Goal: Transaction & Acquisition: Obtain resource

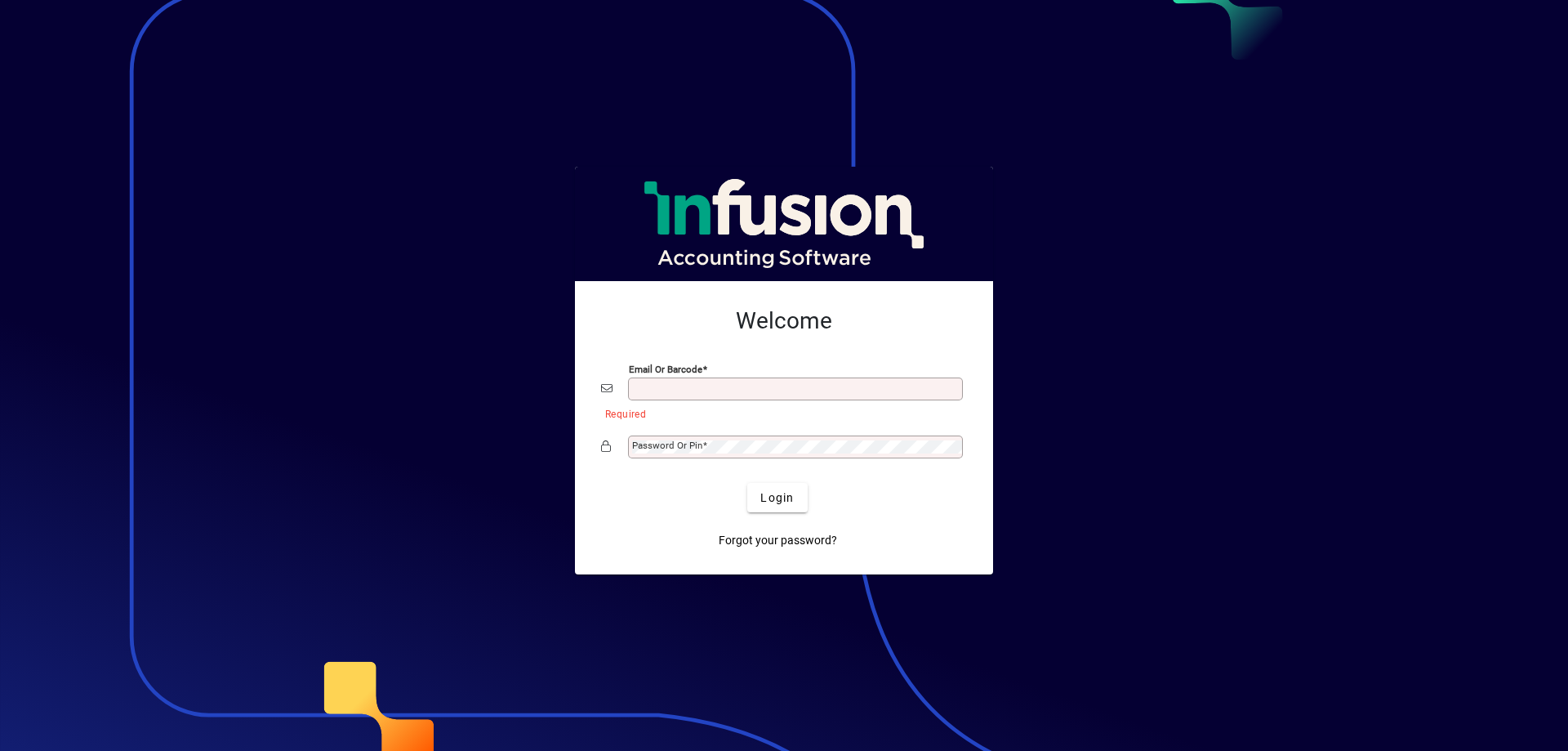
click at [702, 392] on input "Email or Barcode" at bounding box center [796, 389] width 330 height 13
type input "**********"
click at [703, 444] on span at bounding box center [705, 445] width 5 height 11
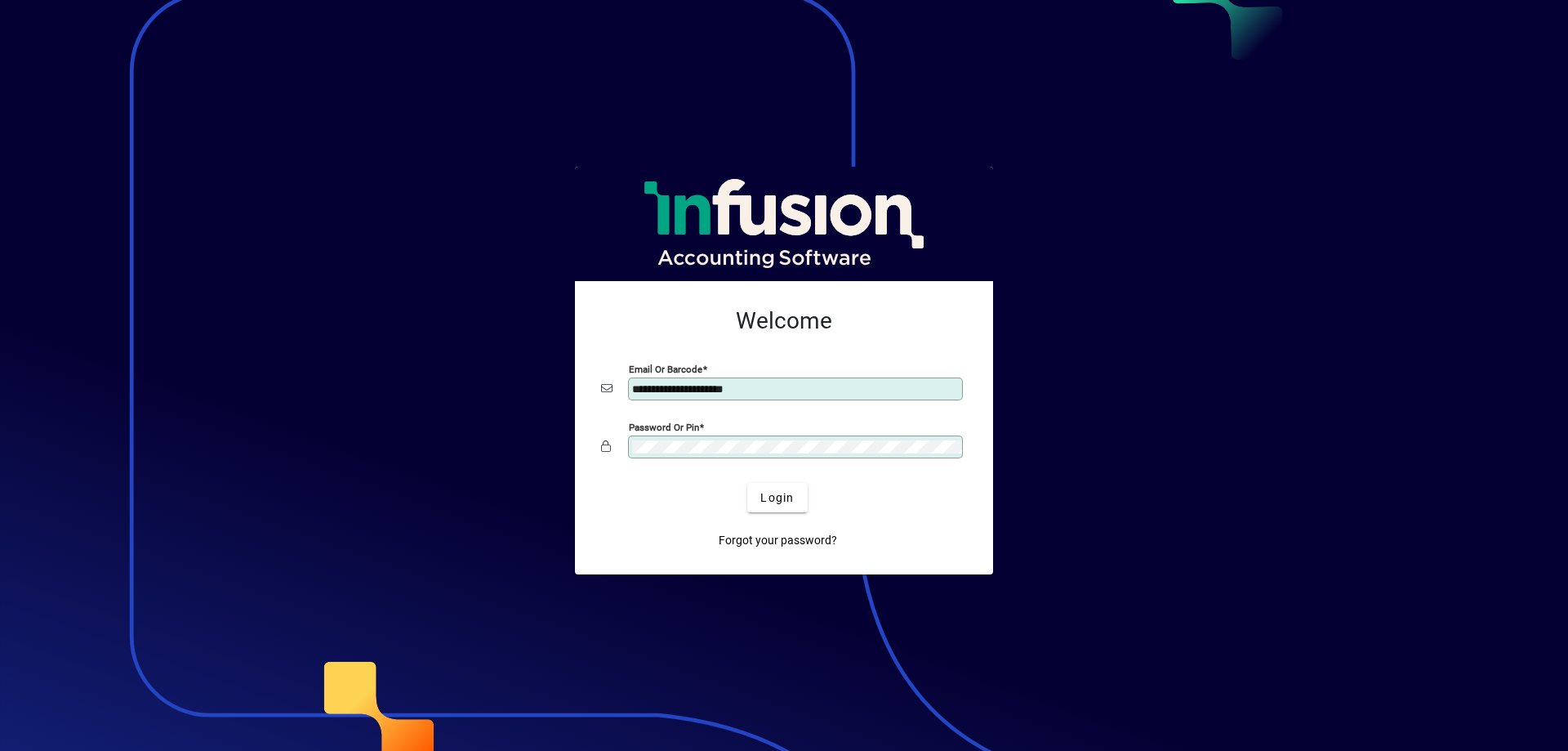
click at [747, 482] on button "Login" at bounding box center [776, 497] width 60 height 29
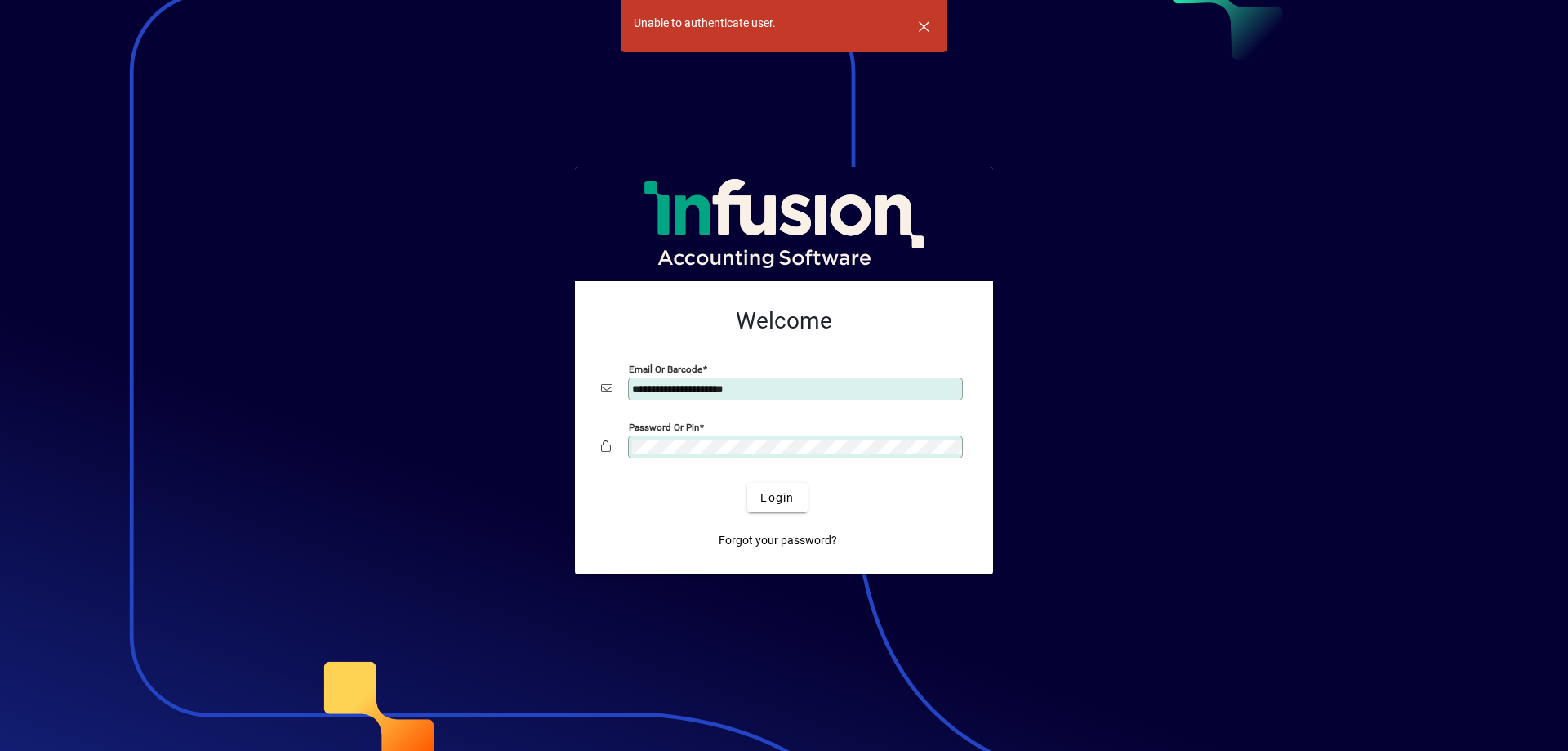
click at [555, 448] on app-login-layout "**********" at bounding box center [784, 376] width 1568 height 751
click at [747, 482] on button "Login" at bounding box center [776, 497] width 60 height 29
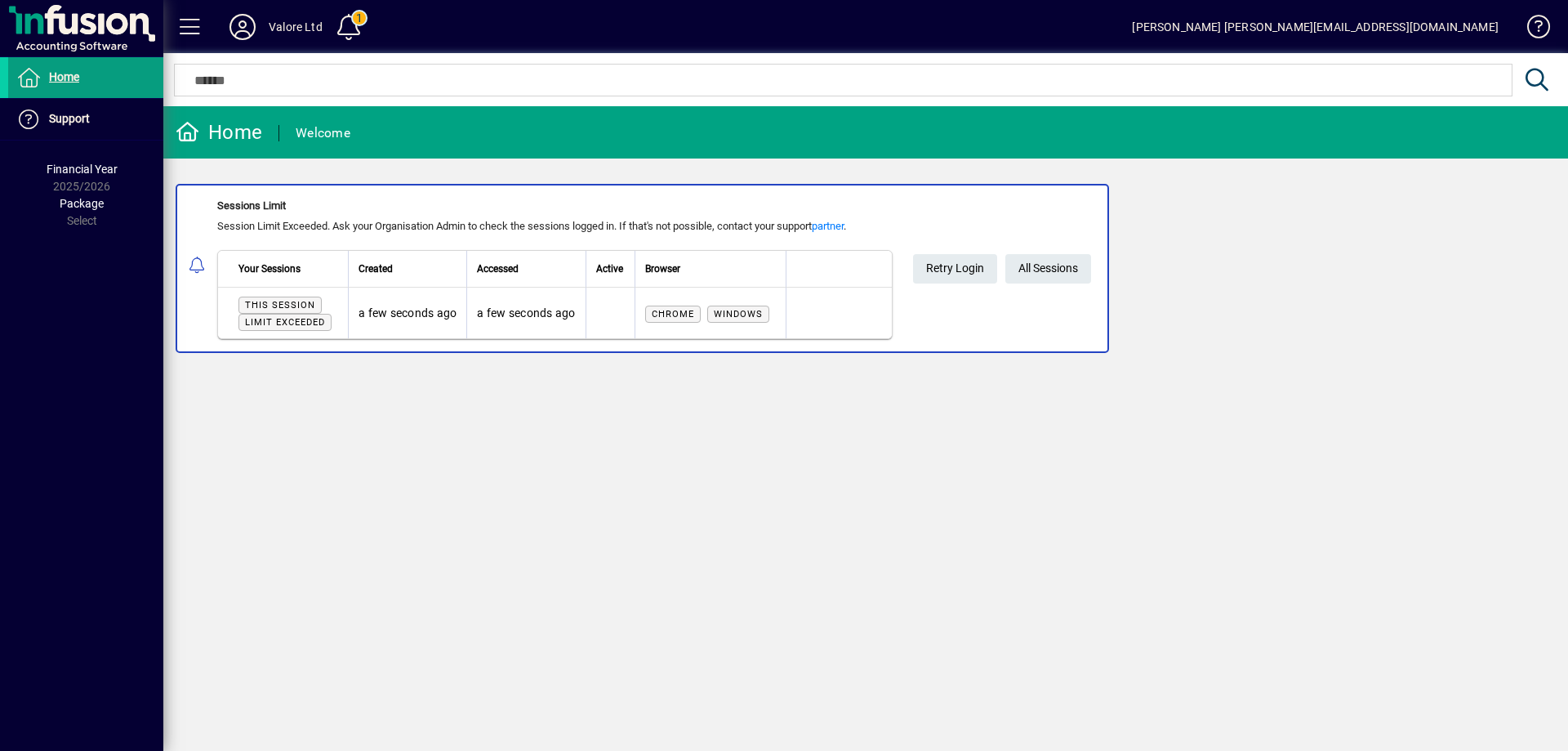
click at [274, 26] on div "Valore Ltd" at bounding box center [295, 27] width 54 height 26
click at [245, 30] on icon at bounding box center [242, 27] width 33 height 26
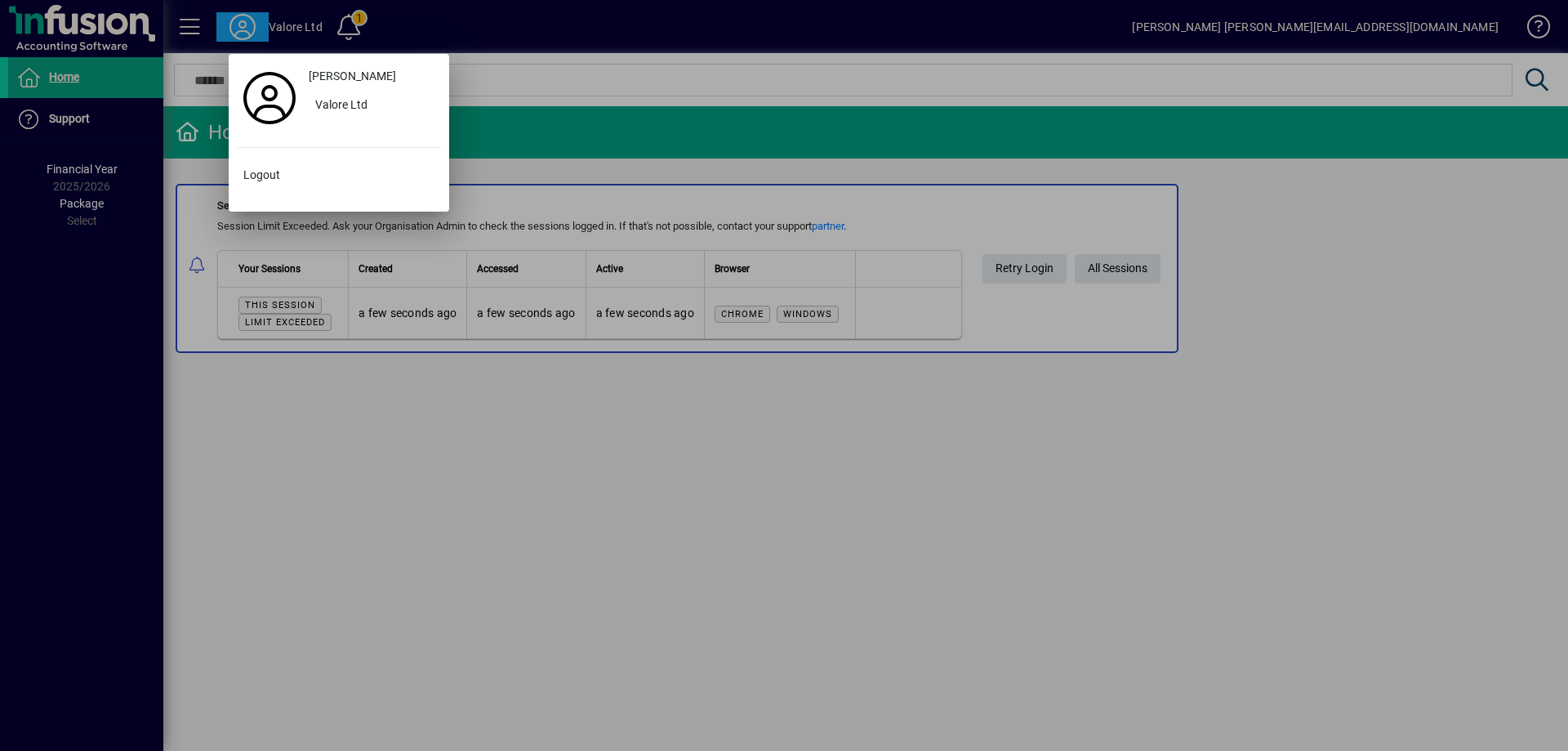
click at [1110, 268] on div at bounding box center [784, 376] width 1568 height 751
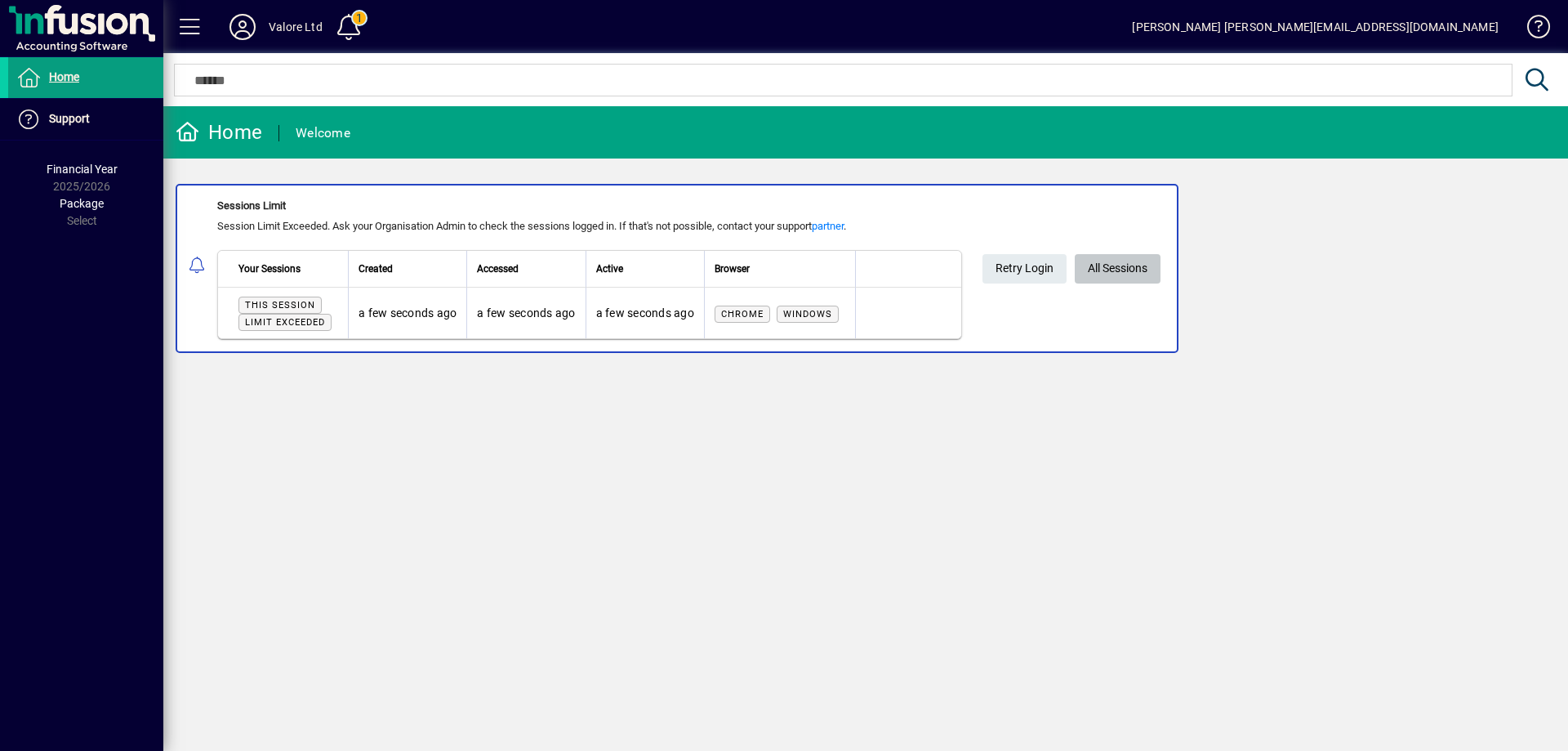
click at [1110, 267] on span "All Sessions" at bounding box center [1117, 268] width 60 height 26
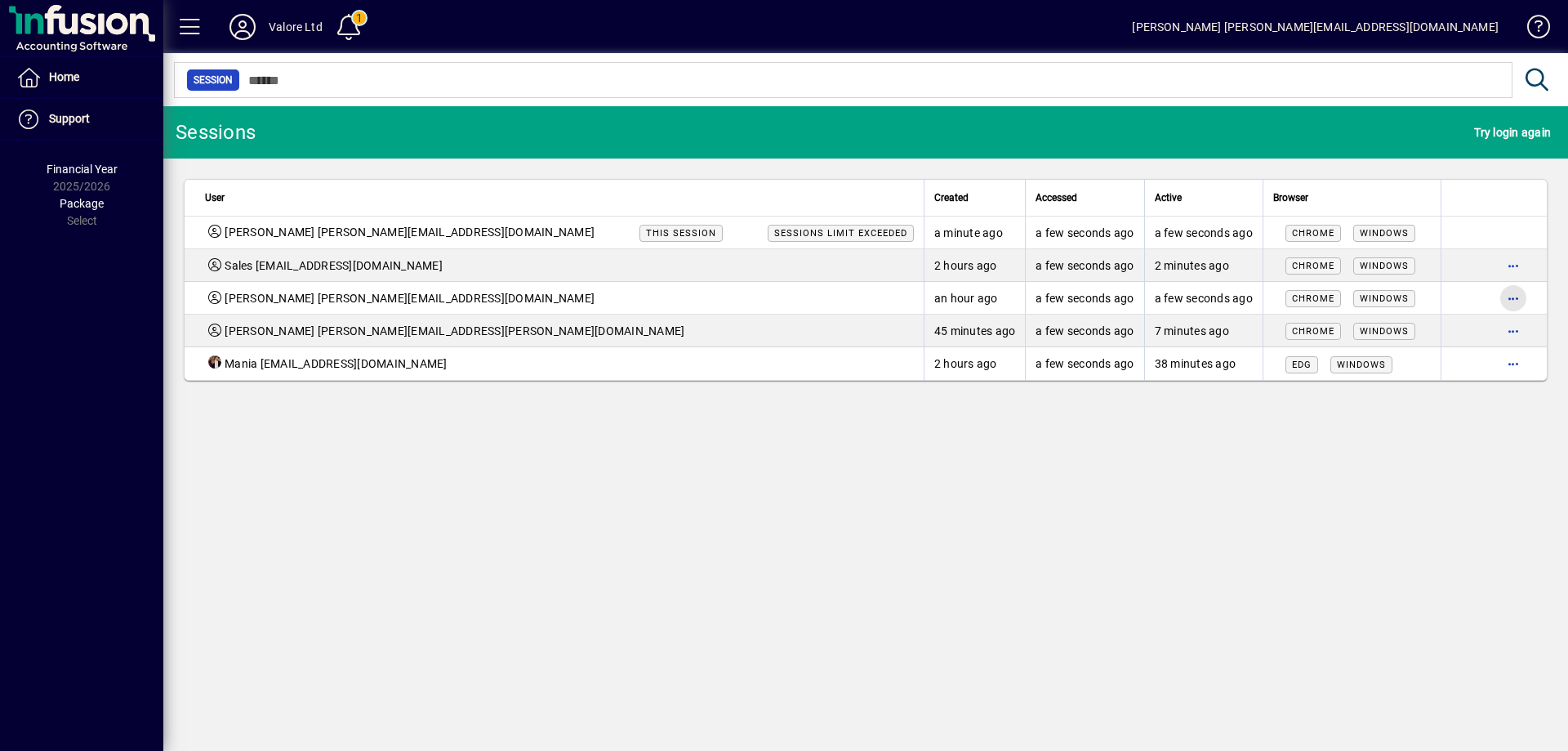
click at [1509, 297] on span "button" at bounding box center [1512, 297] width 39 height 39
click at [1397, 334] on span "Logout" at bounding box center [1444, 332] width 137 height 20
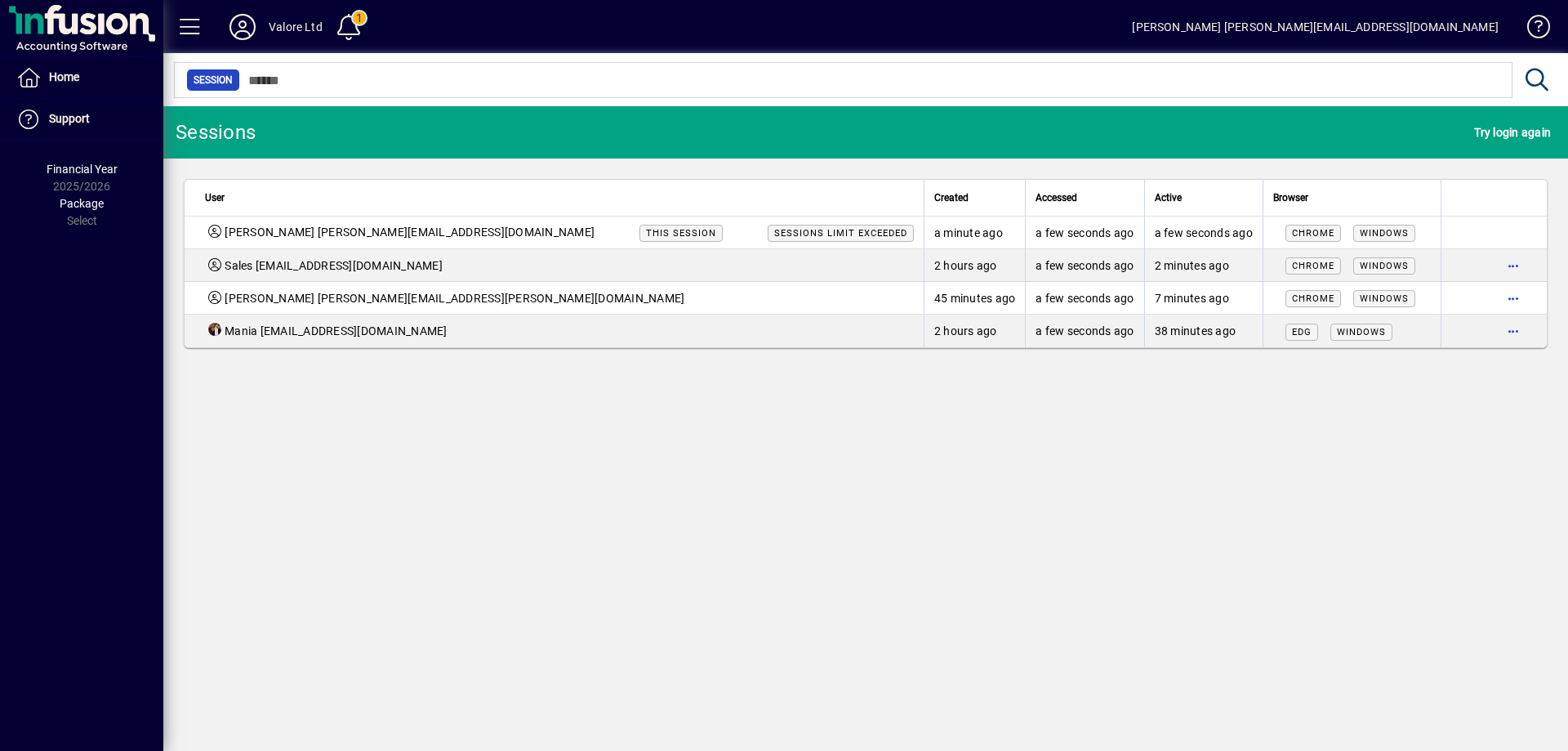
click at [438, 231] on div "Richard Tan valore.sinks@gmail.com This session Sessions limit exceeded" at bounding box center [560, 233] width 709 height 17
click at [1516, 300] on span "button" at bounding box center [1512, 297] width 39 height 39
click at [1403, 334] on span "Logout" at bounding box center [1444, 332] width 137 height 20
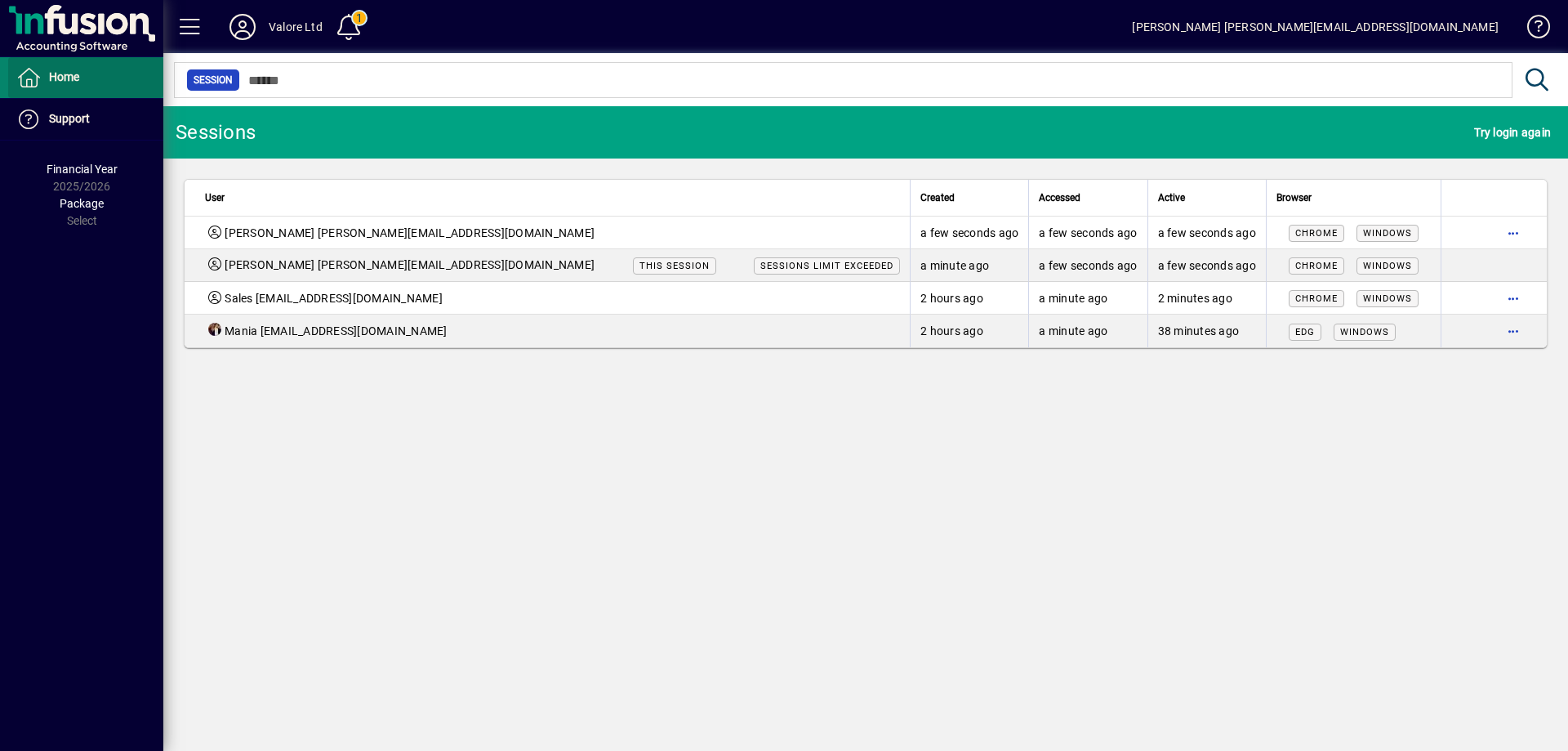
click at [66, 76] on span "Home" at bounding box center [64, 77] width 30 height 13
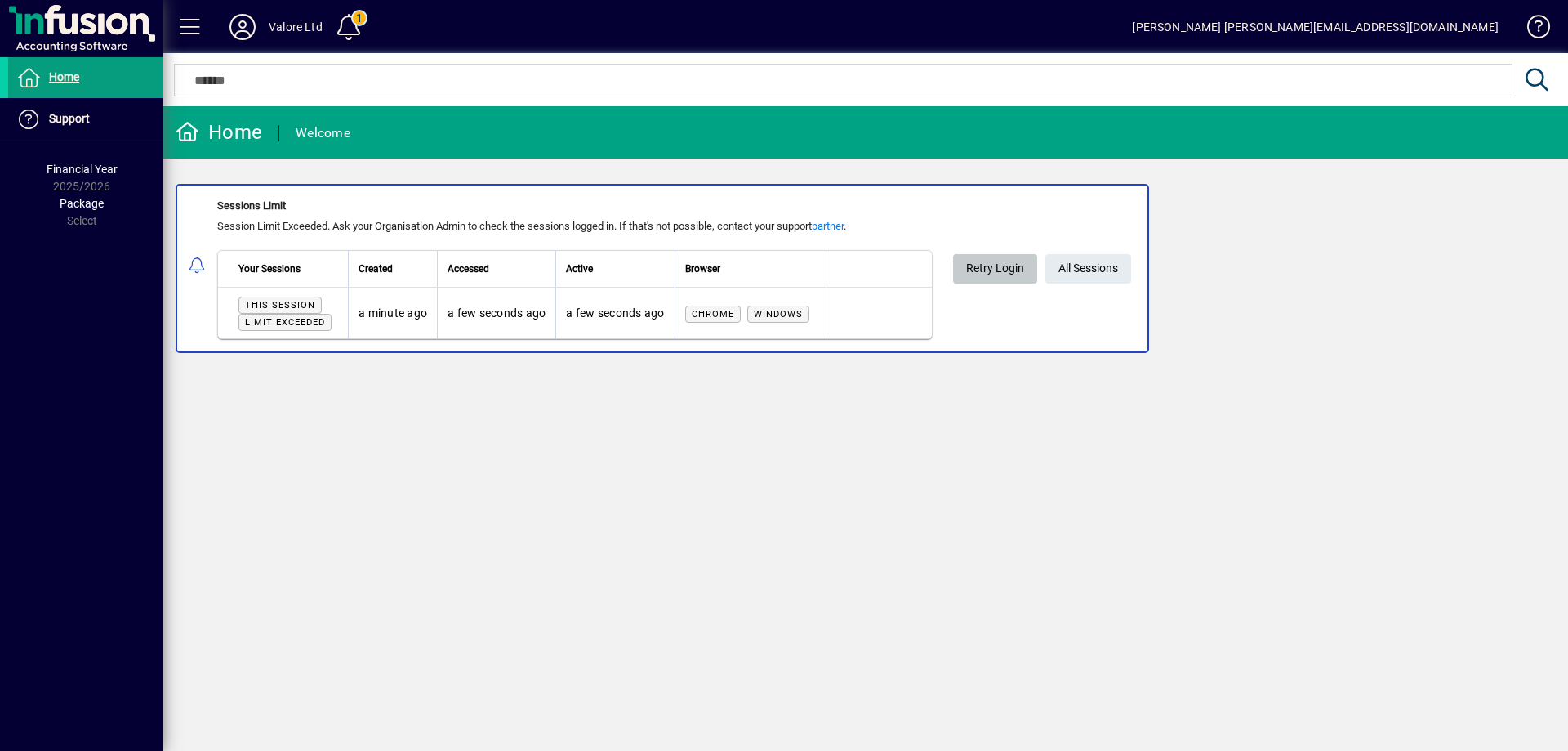
click at [998, 271] on span "Retry Login" at bounding box center [995, 268] width 58 height 26
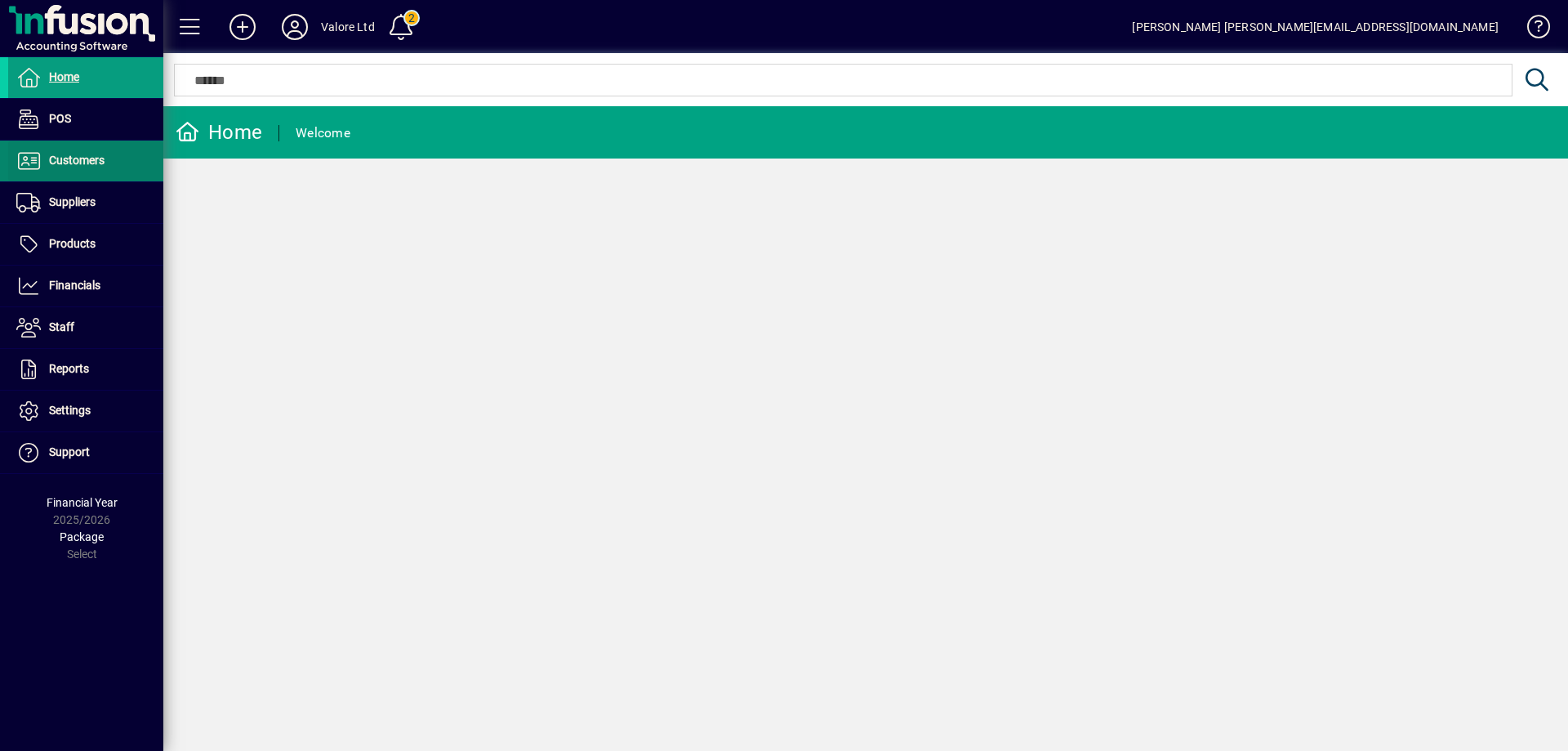
click at [86, 162] on span "Customers" at bounding box center [77, 160] width 56 height 13
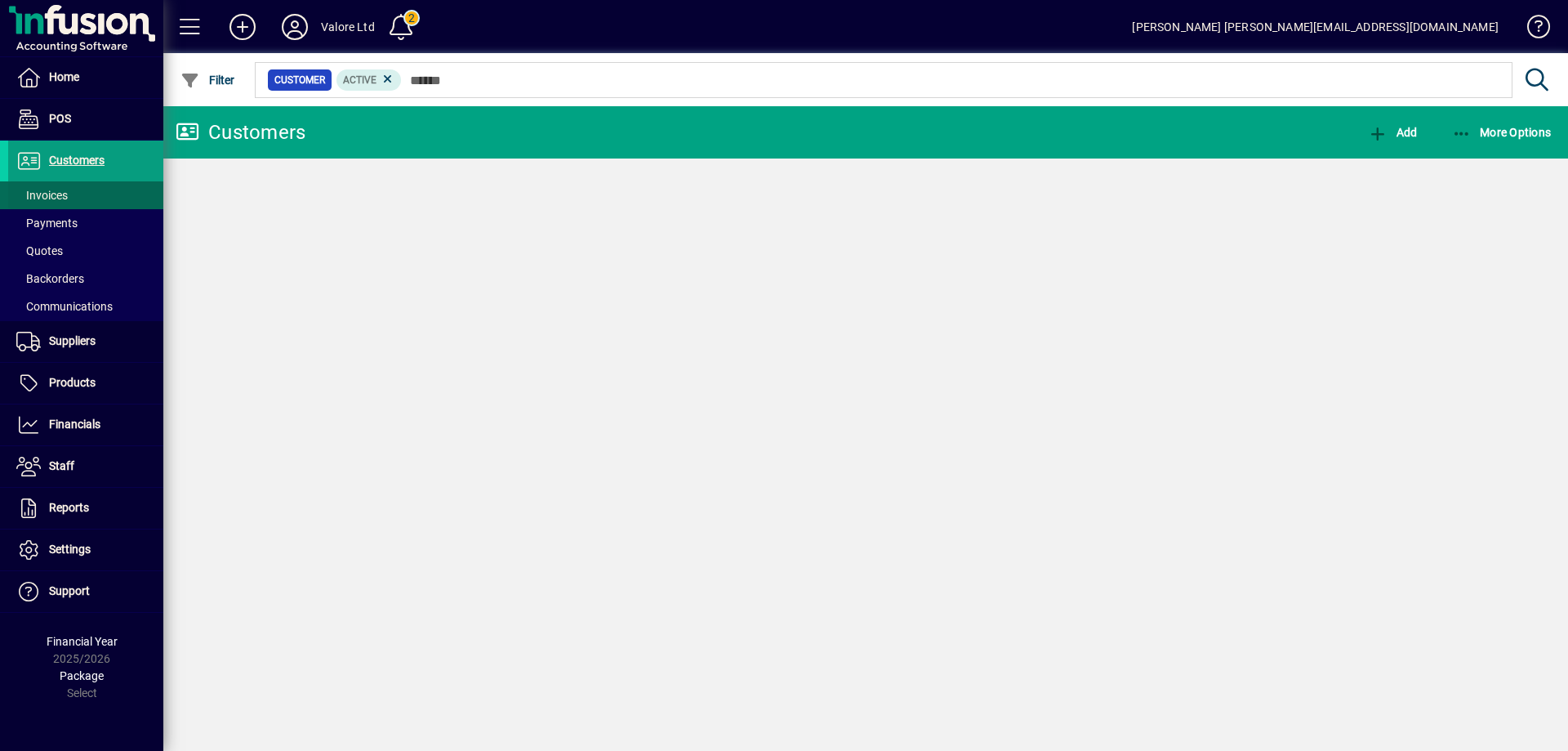
click at [51, 195] on span "Invoices" at bounding box center [42, 195] width 51 height 13
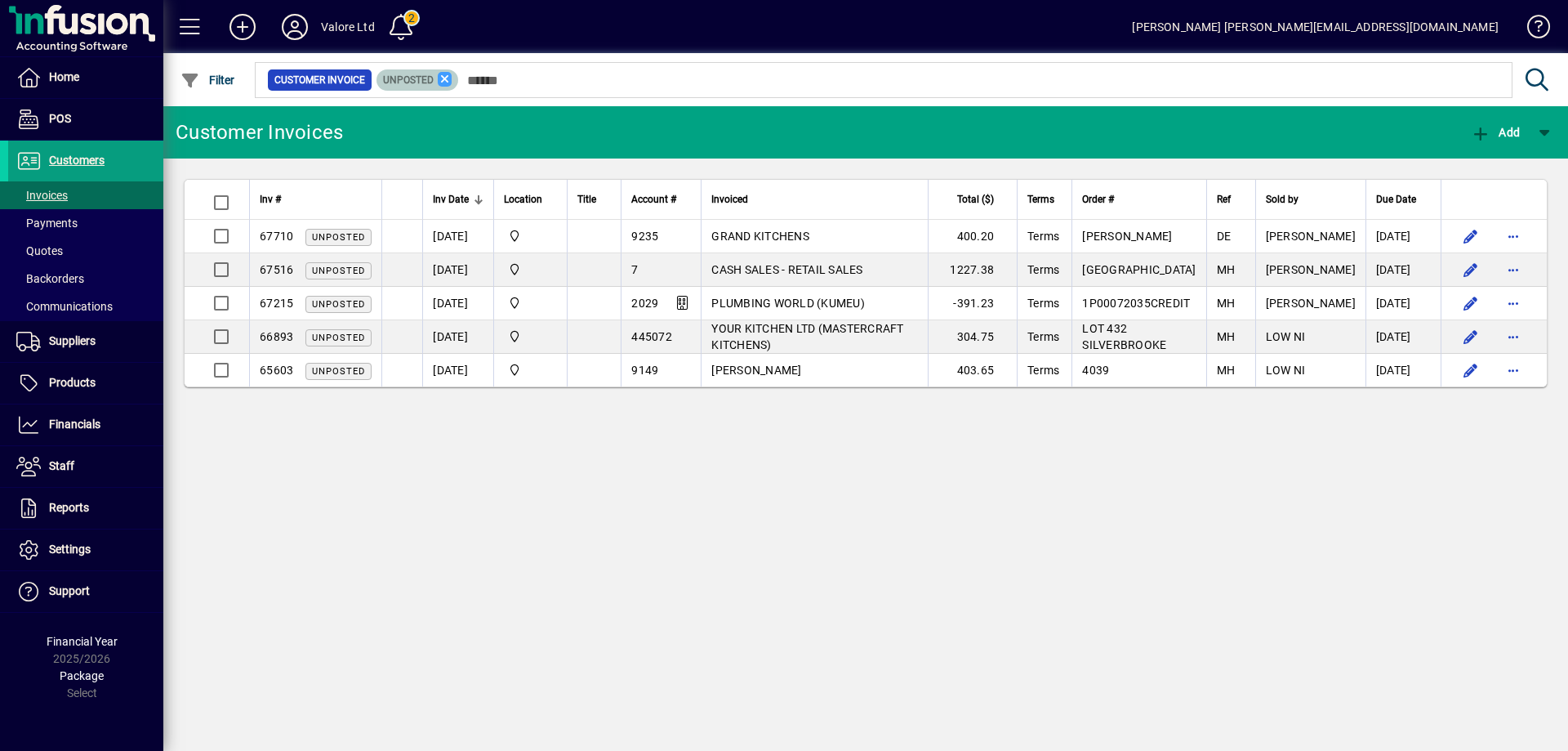
click at [443, 78] on icon at bounding box center [445, 79] width 15 height 15
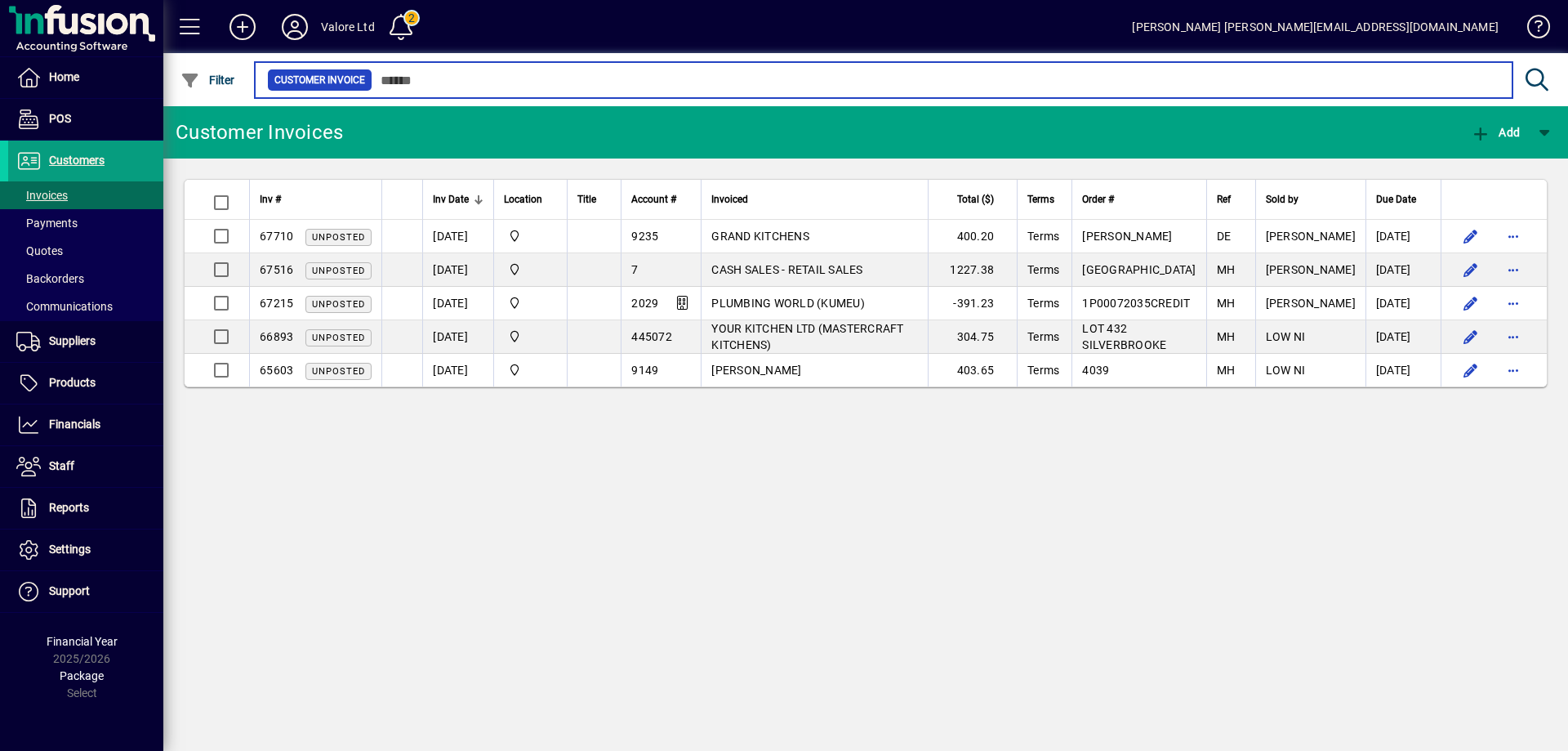
click at [439, 80] on input "text" at bounding box center [936, 80] width 1127 height 23
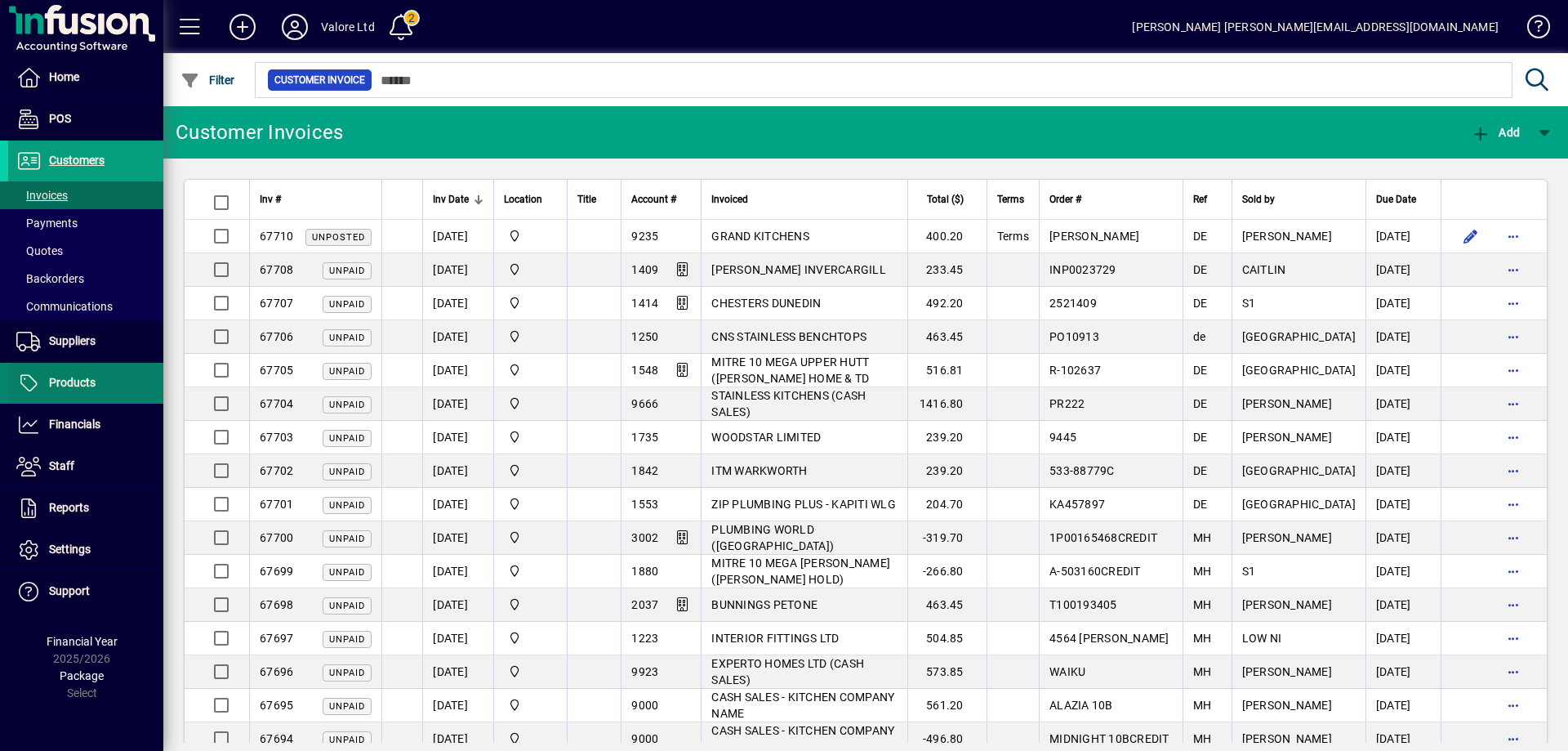
click at [64, 382] on span "Products" at bounding box center [72, 382] width 46 height 13
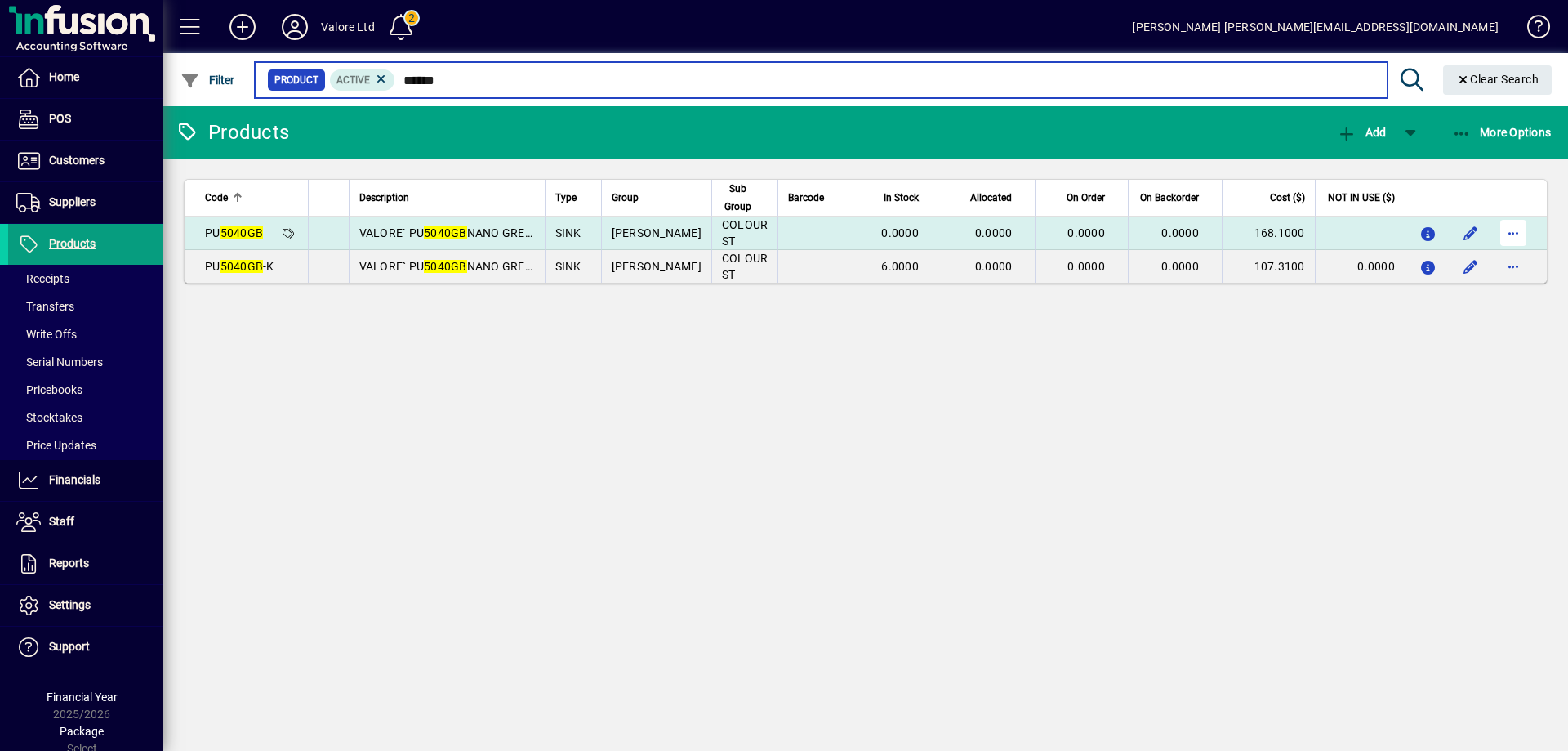
type input "******"
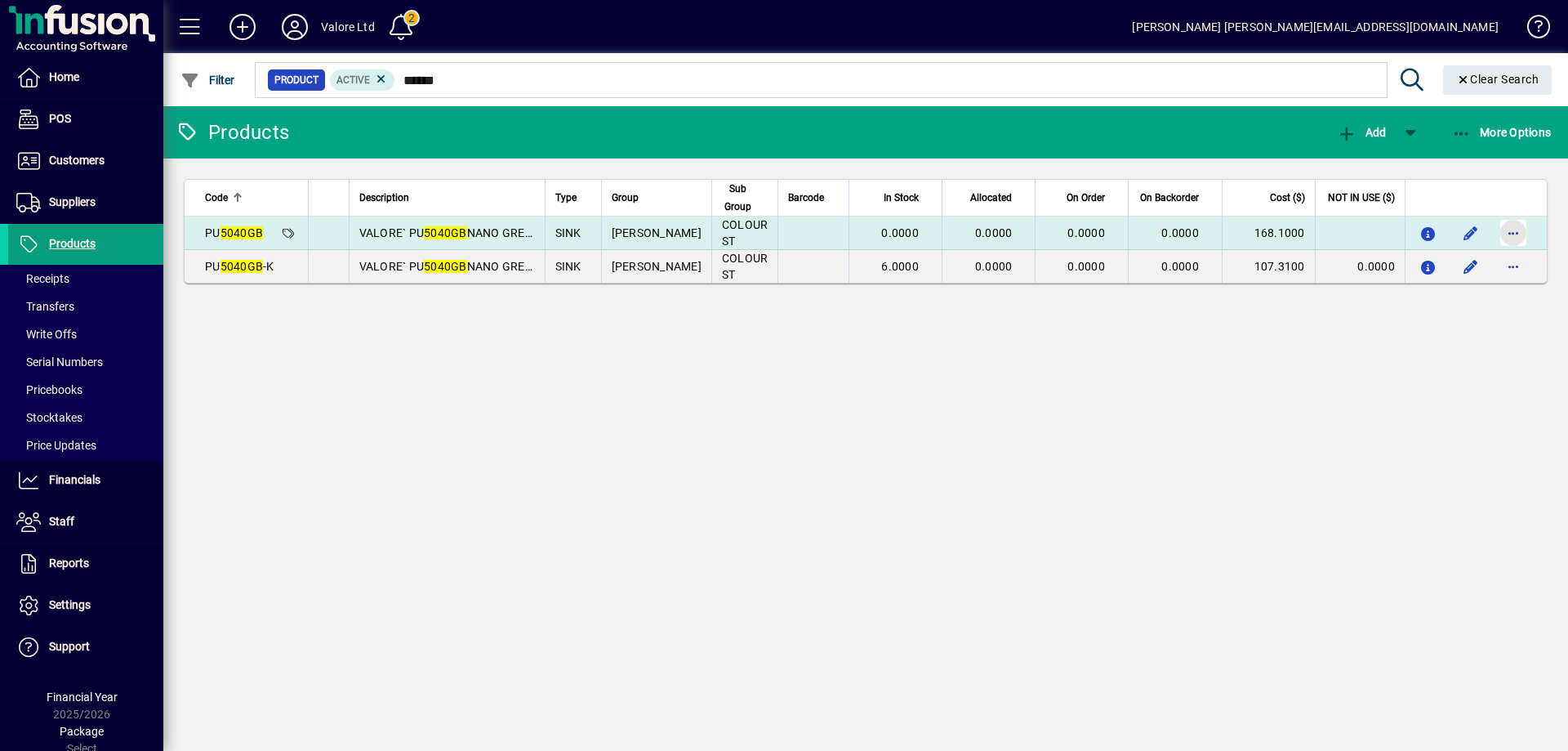
click at [1505, 234] on span "button" at bounding box center [1512, 232] width 39 height 39
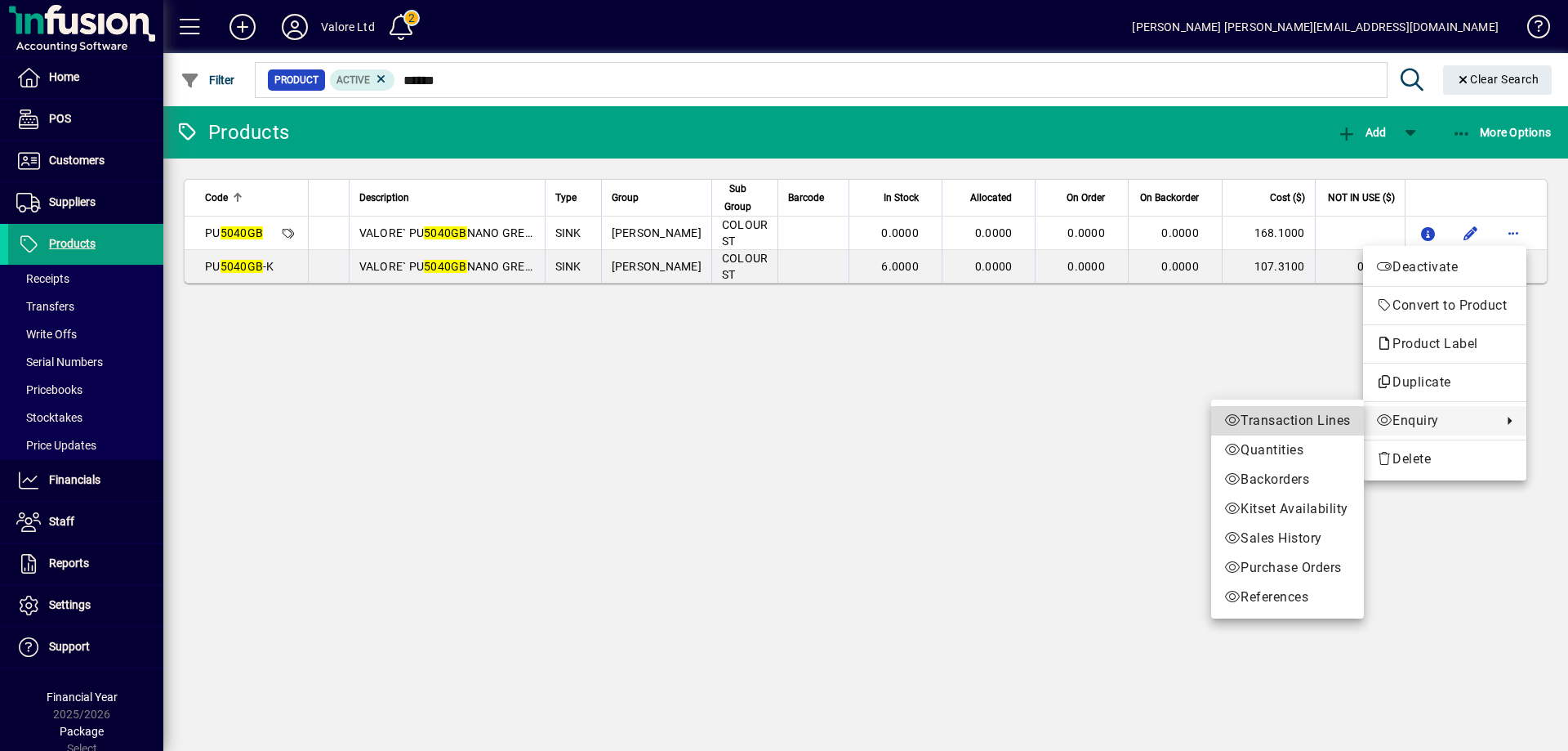
click at [1278, 422] on span "Transaction Lines" at bounding box center [1287, 420] width 127 height 20
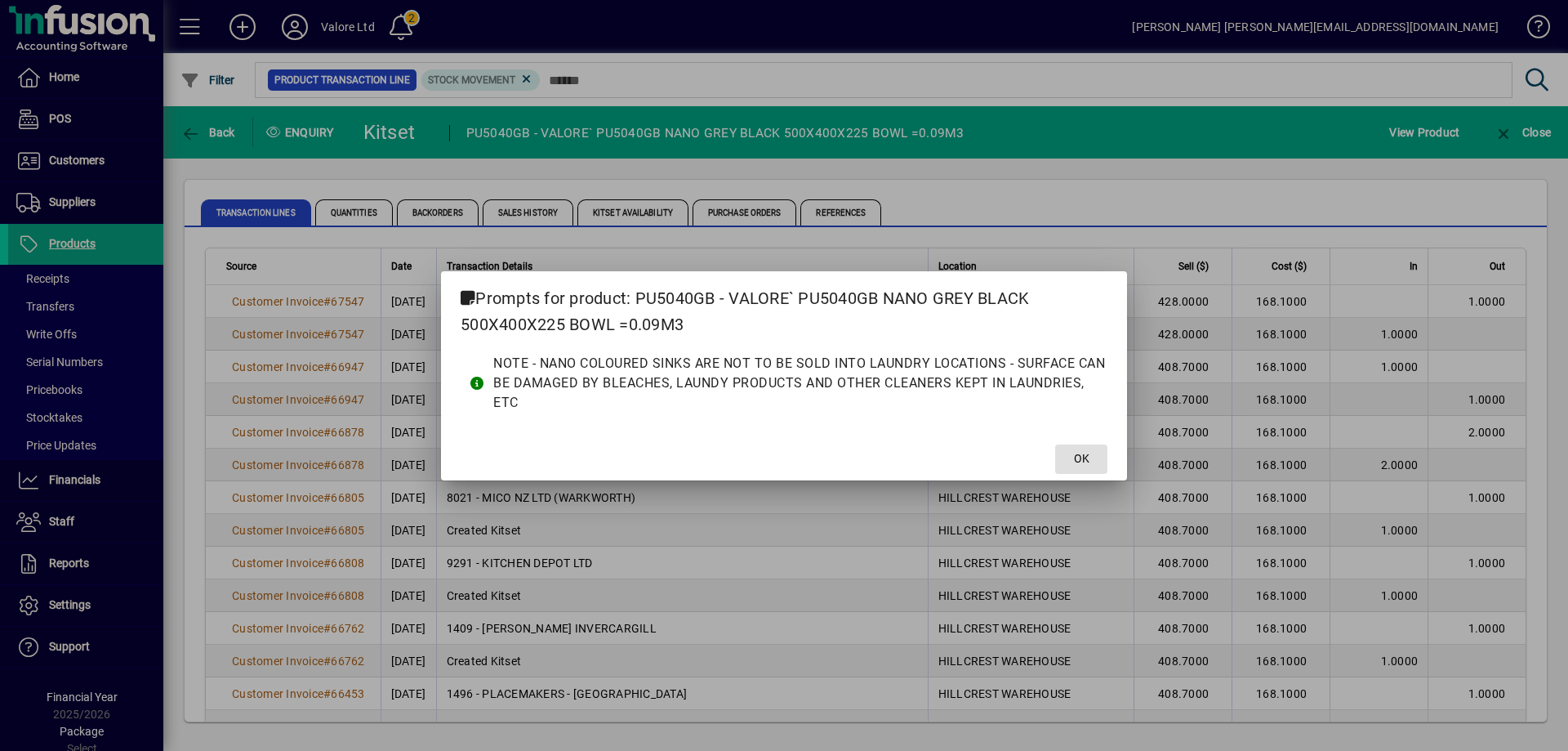
click at [1081, 457] on span "OK" at bounding box center [1082, 459] width 15 height 17
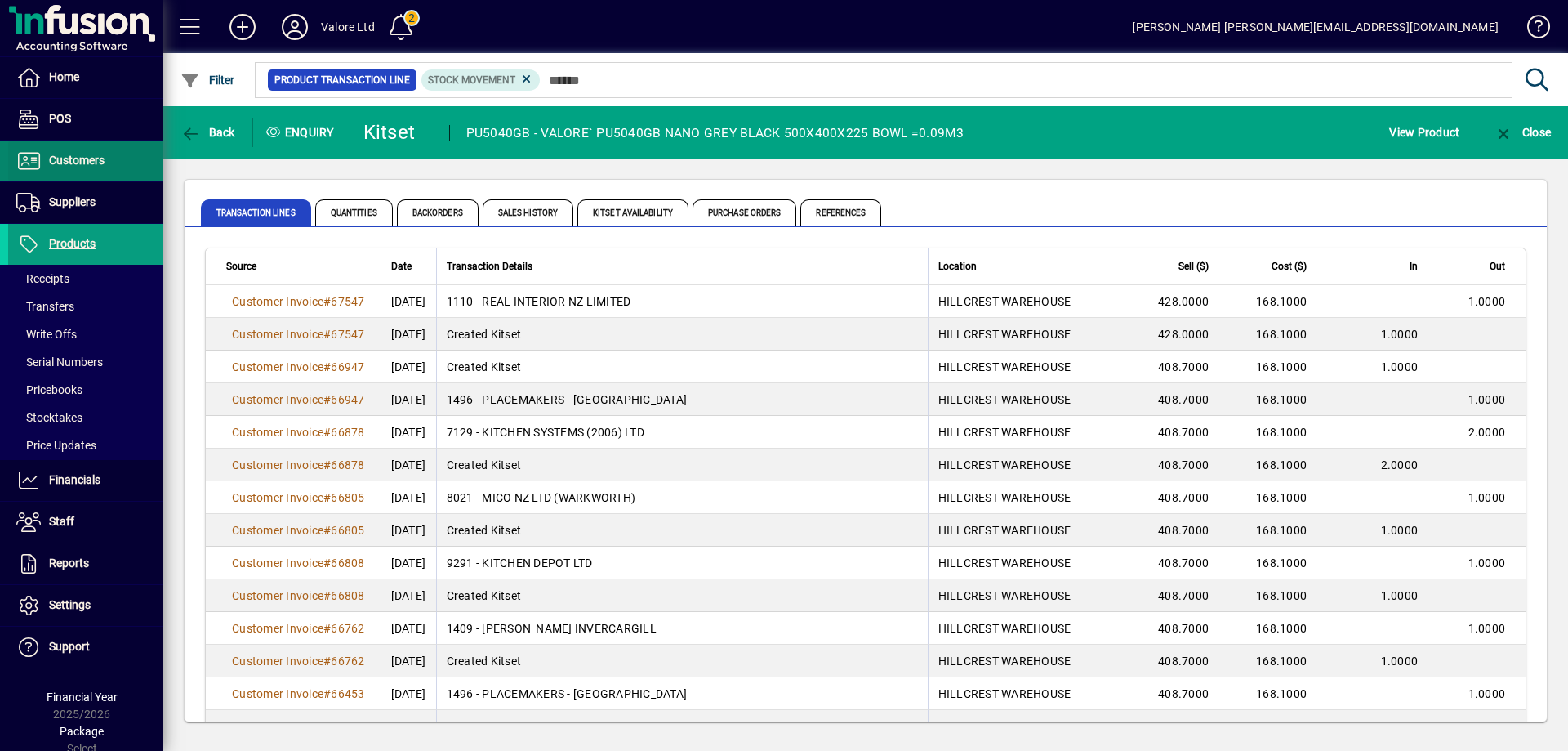
click at [90, 158] on span "Customers" at bounding box center [77, 160] width 56 height 13
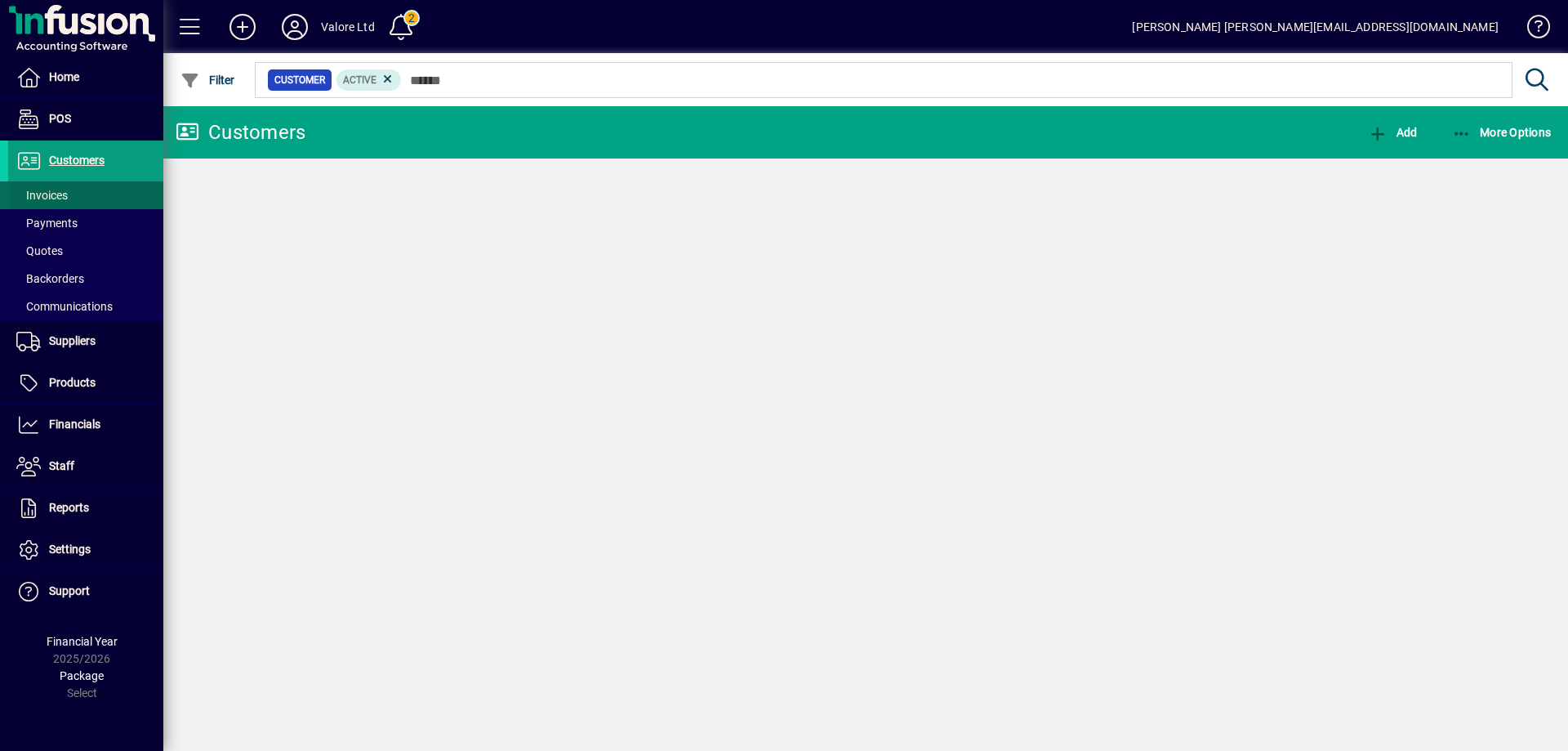
click at [57, 194] on span "Invoices" at bounding box center [42, 195] width 51 height 13
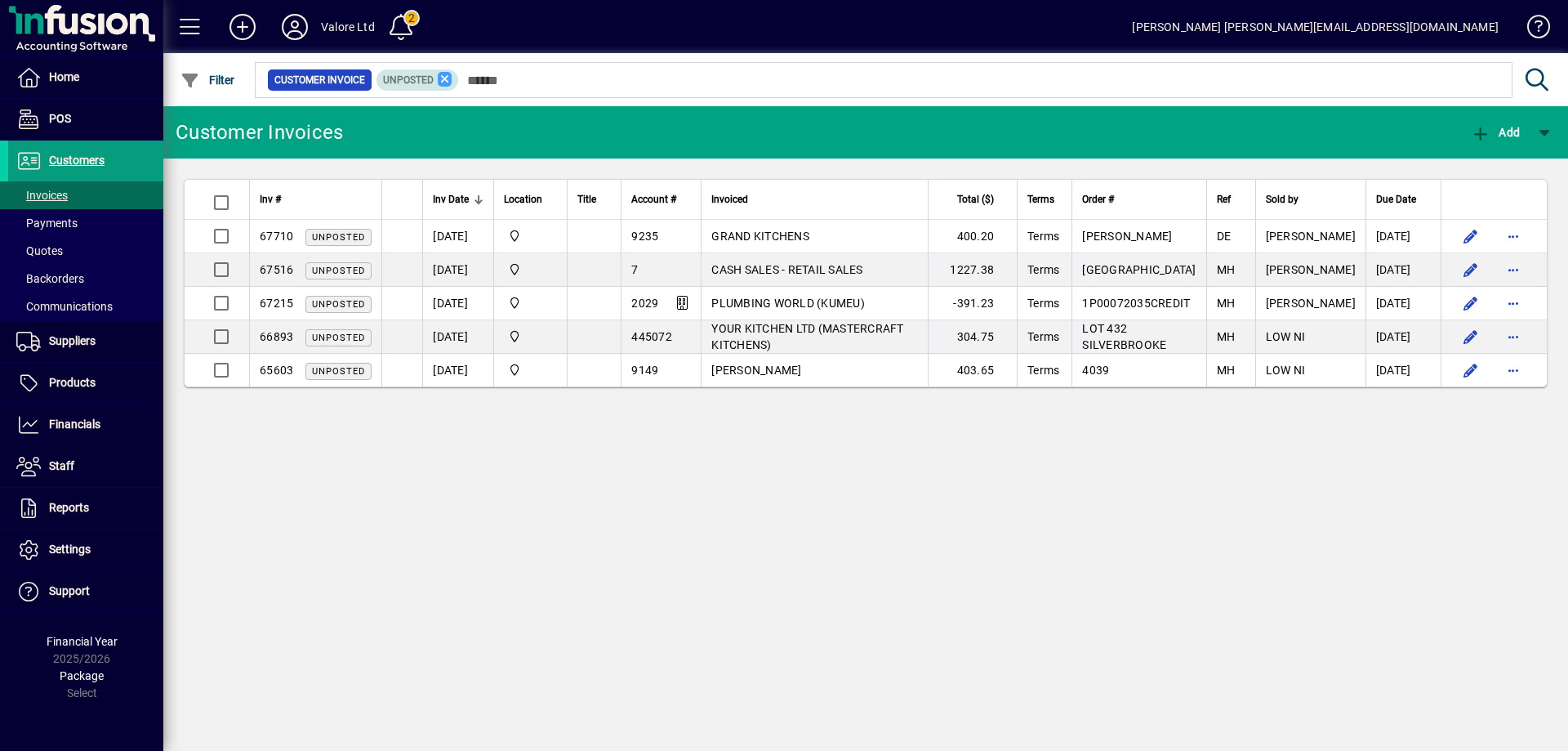
click at [443, 78] on icon at bounding box center [445, 79] width 15 height 15
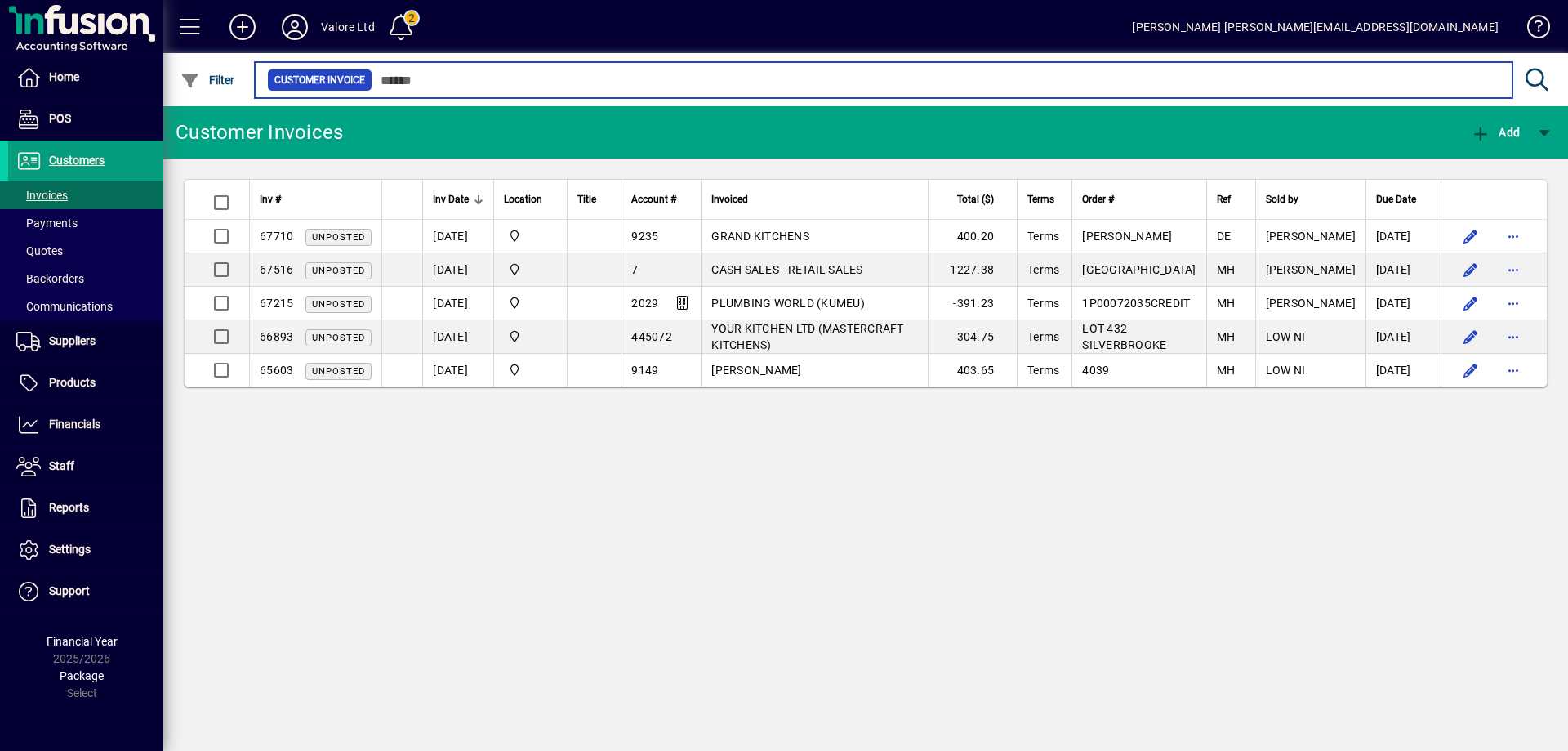
click at [443, 78] on input "text" at bounding box center [936, 80] width 1127 height 23
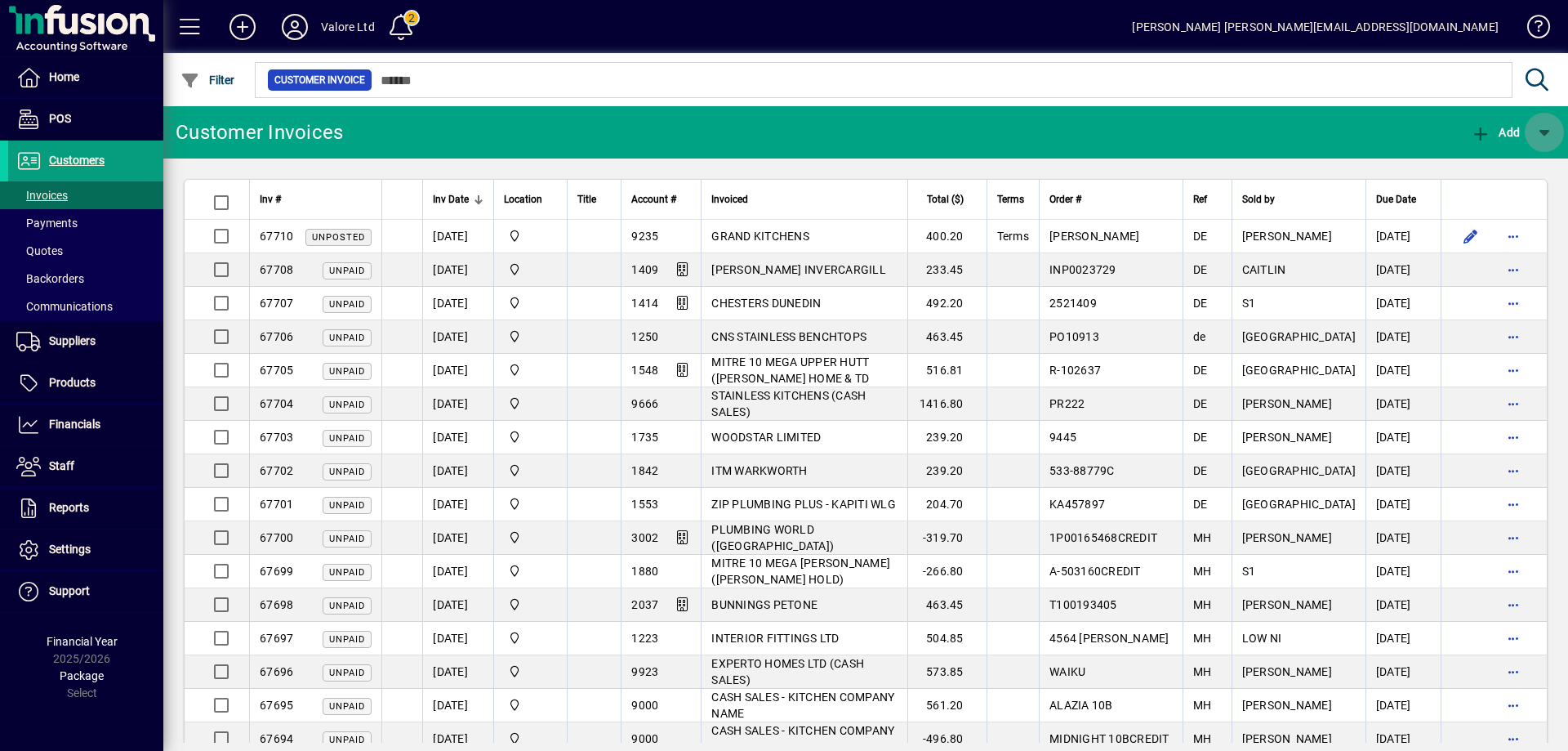
click at [1541, 134] on span "button" at bounding box center [1543, 131] width 39 height 39
click at [414, 73] on div at bounding box center [784, 376] width 1568 height 751
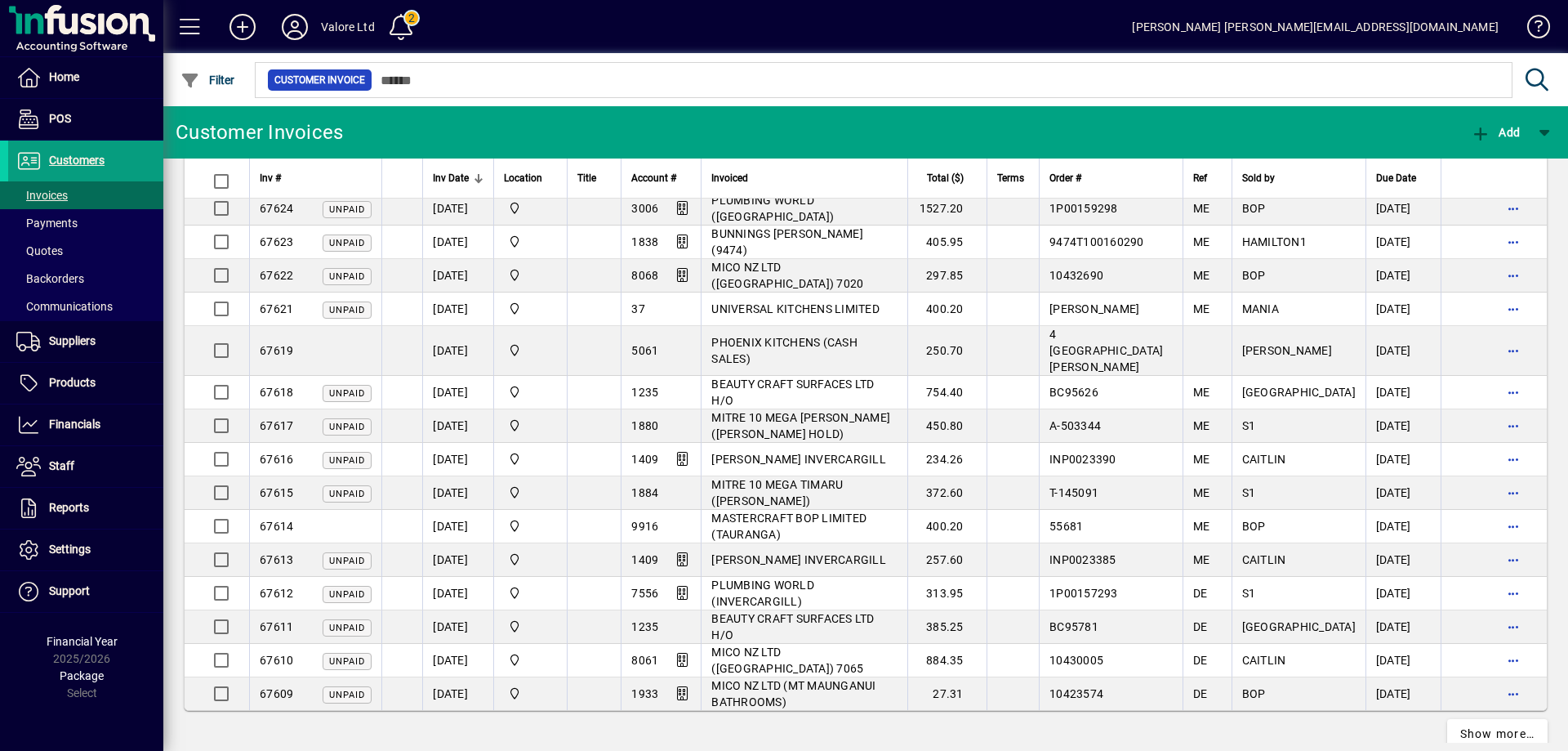
scroll to position [2925, 0]
click at [1490, 724] on span "Show more…" at bounding box center [1497, 732] width 75 height 17
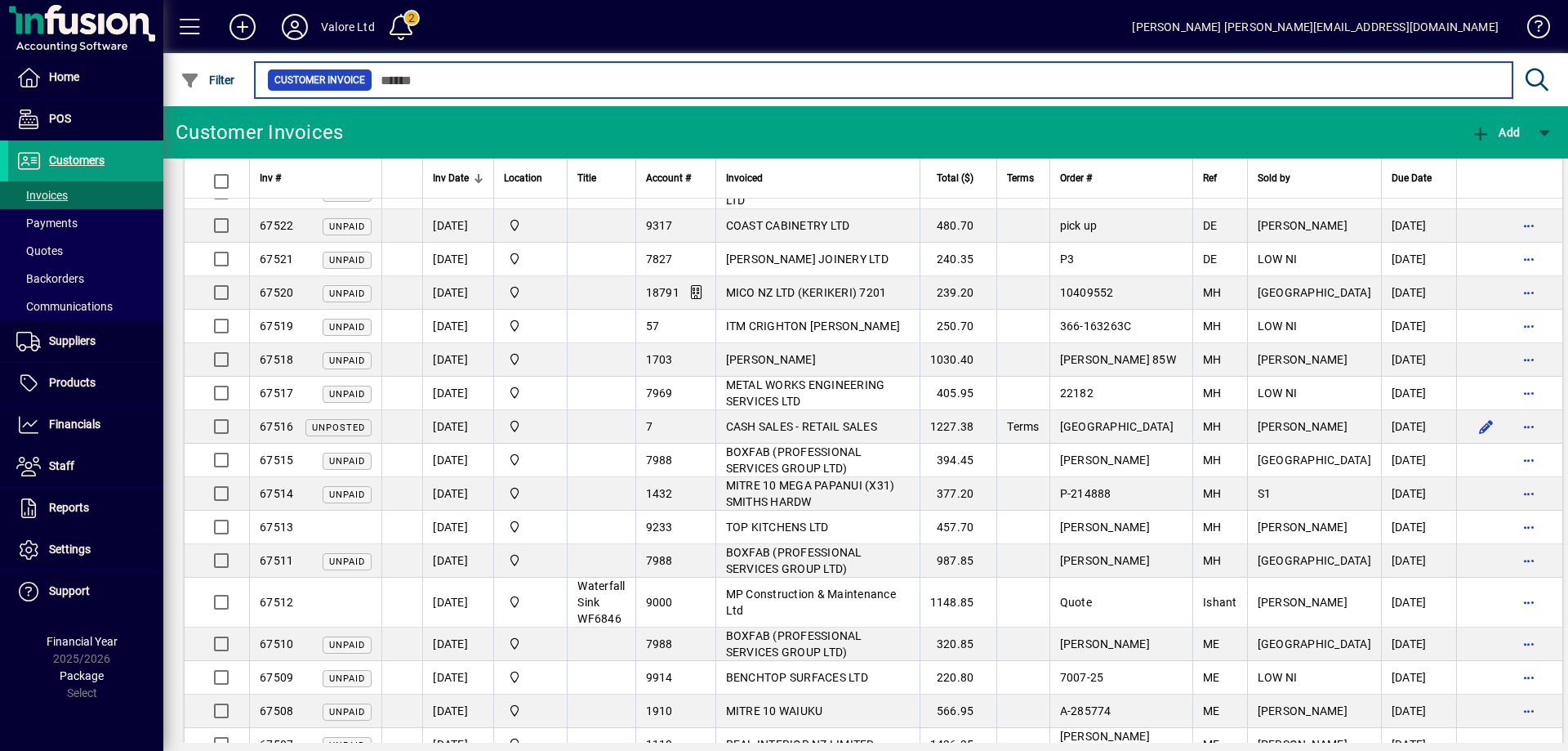
scroll to position [6339, 0]
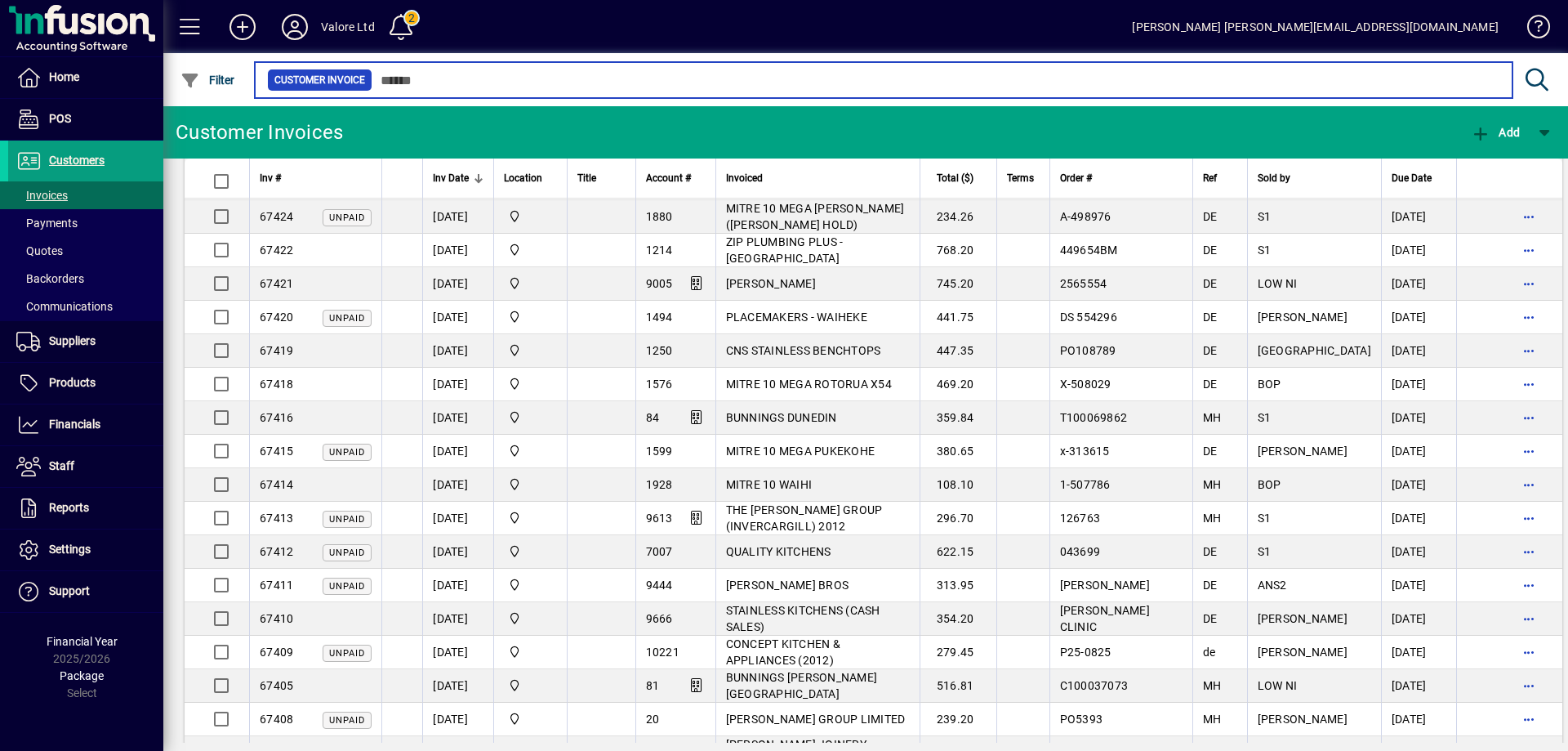
scroll to position [9704, 0]
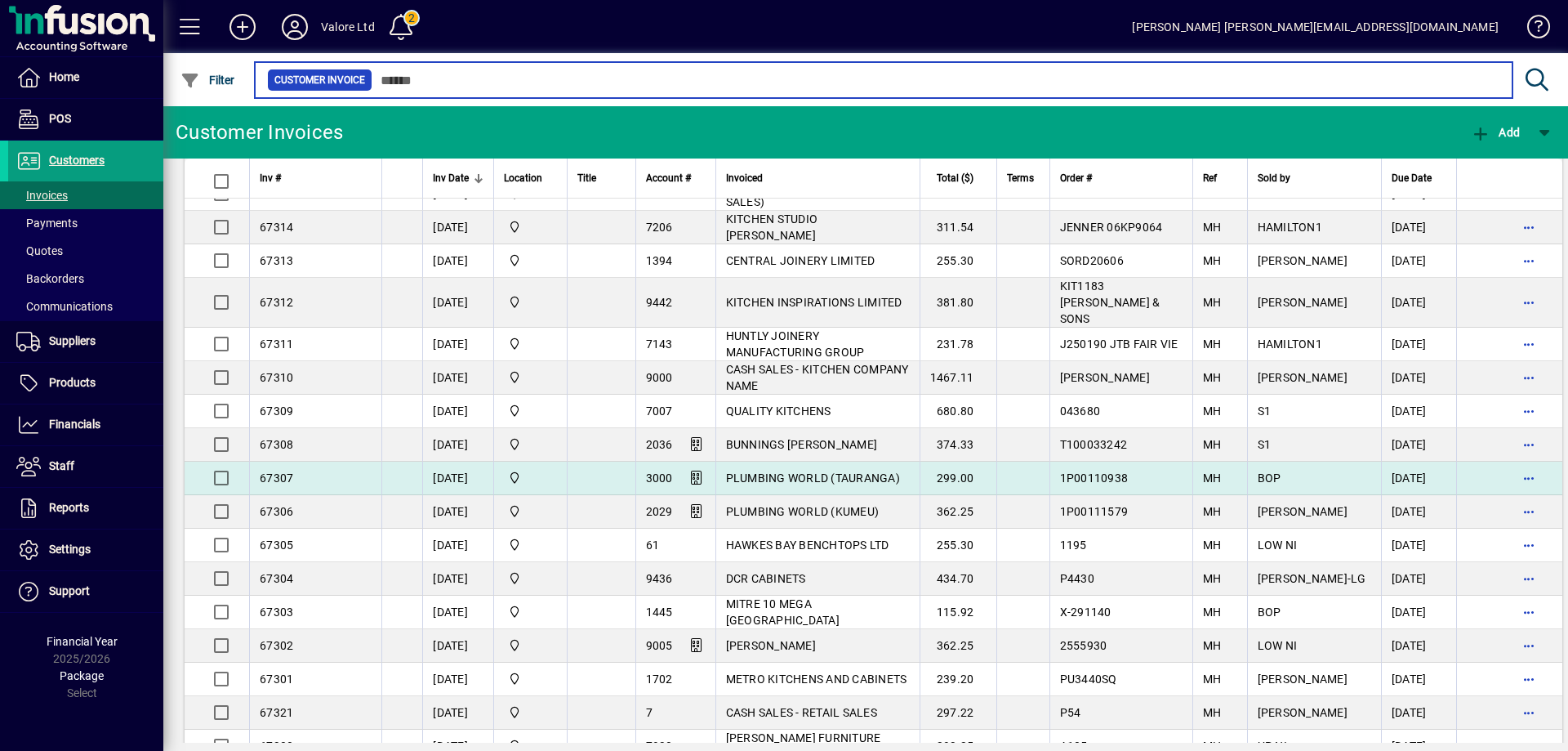
scroll to position [13086, 0]
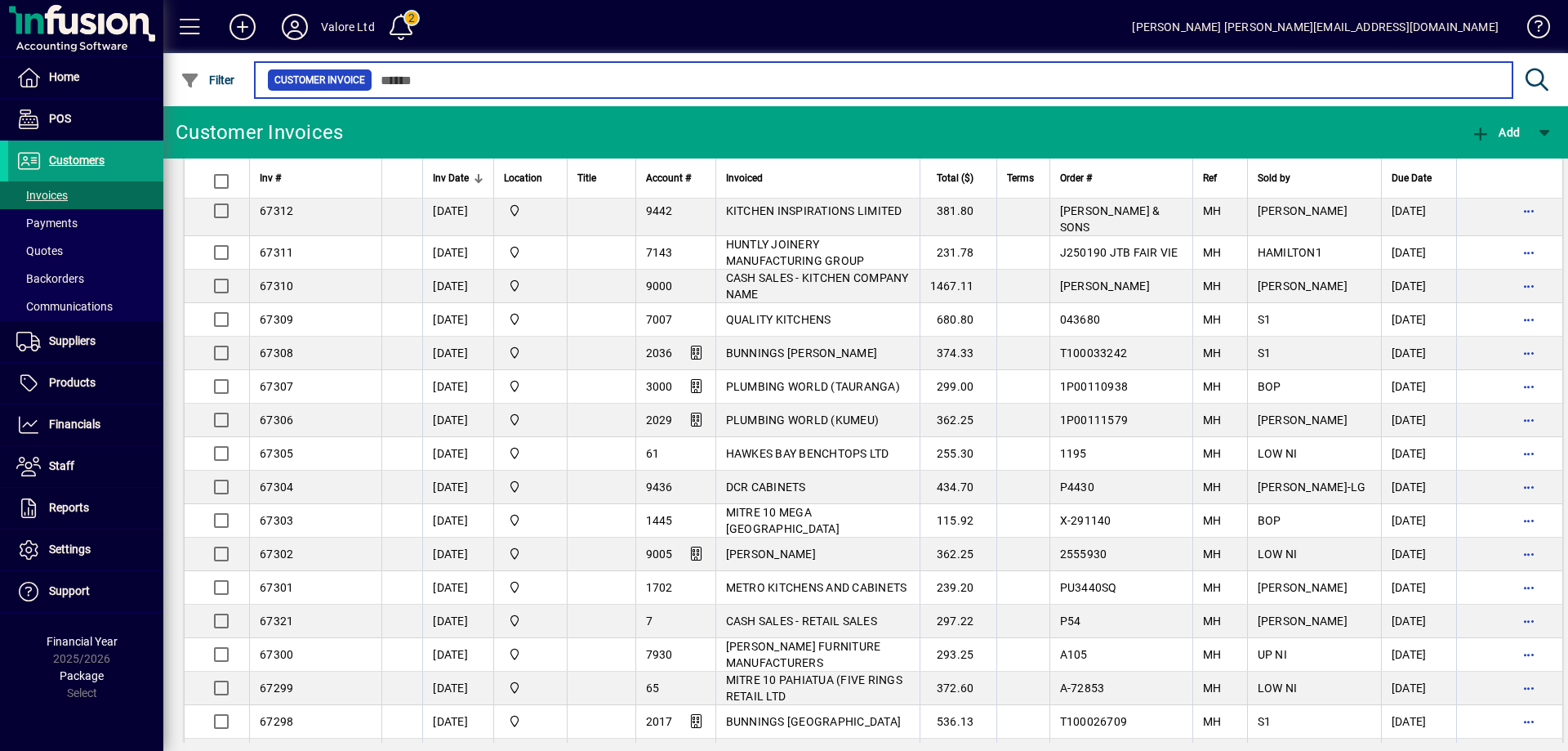
scroll to position [13167, 0]
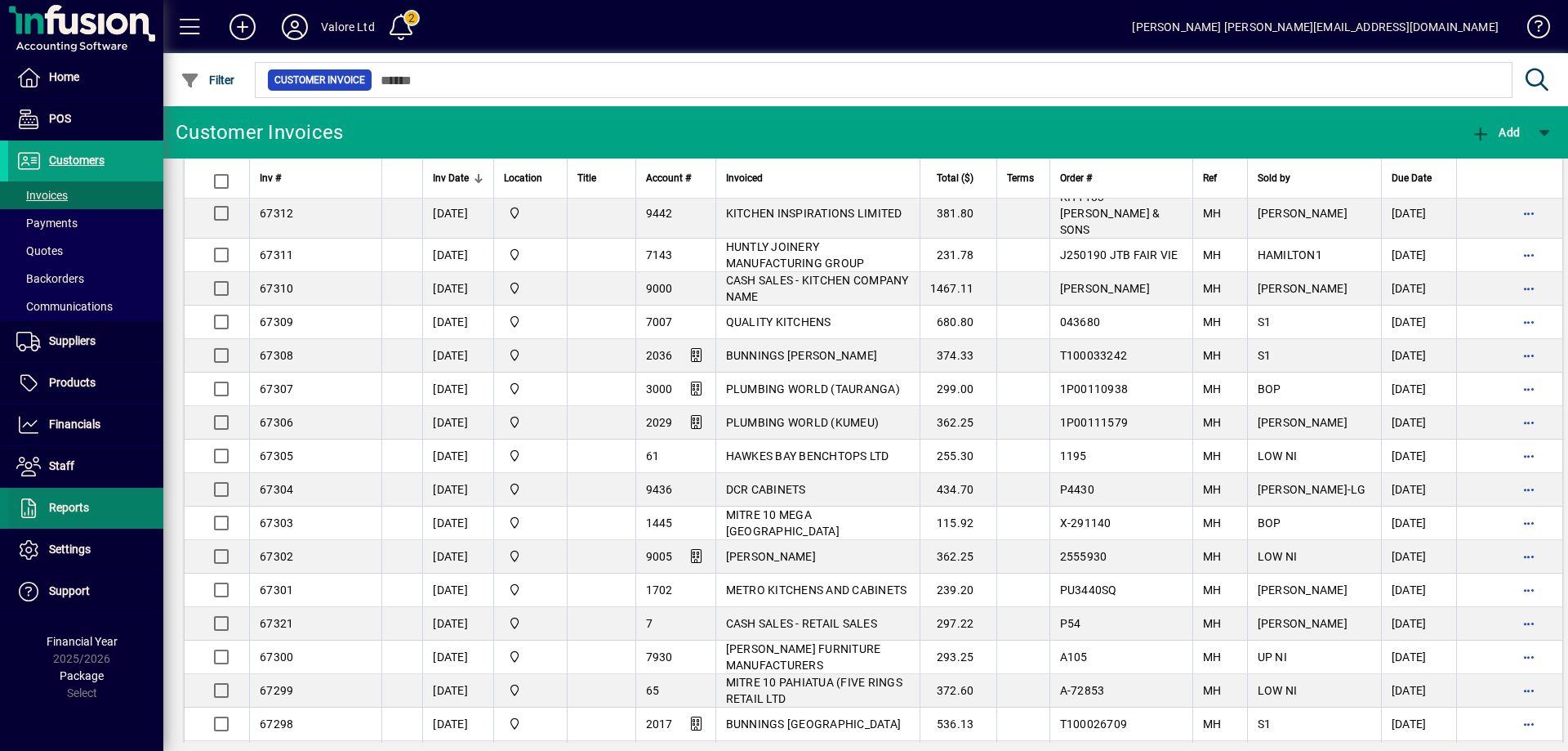
click at [108, 511] on span at bounding box center [86, 507] width 155 height 39
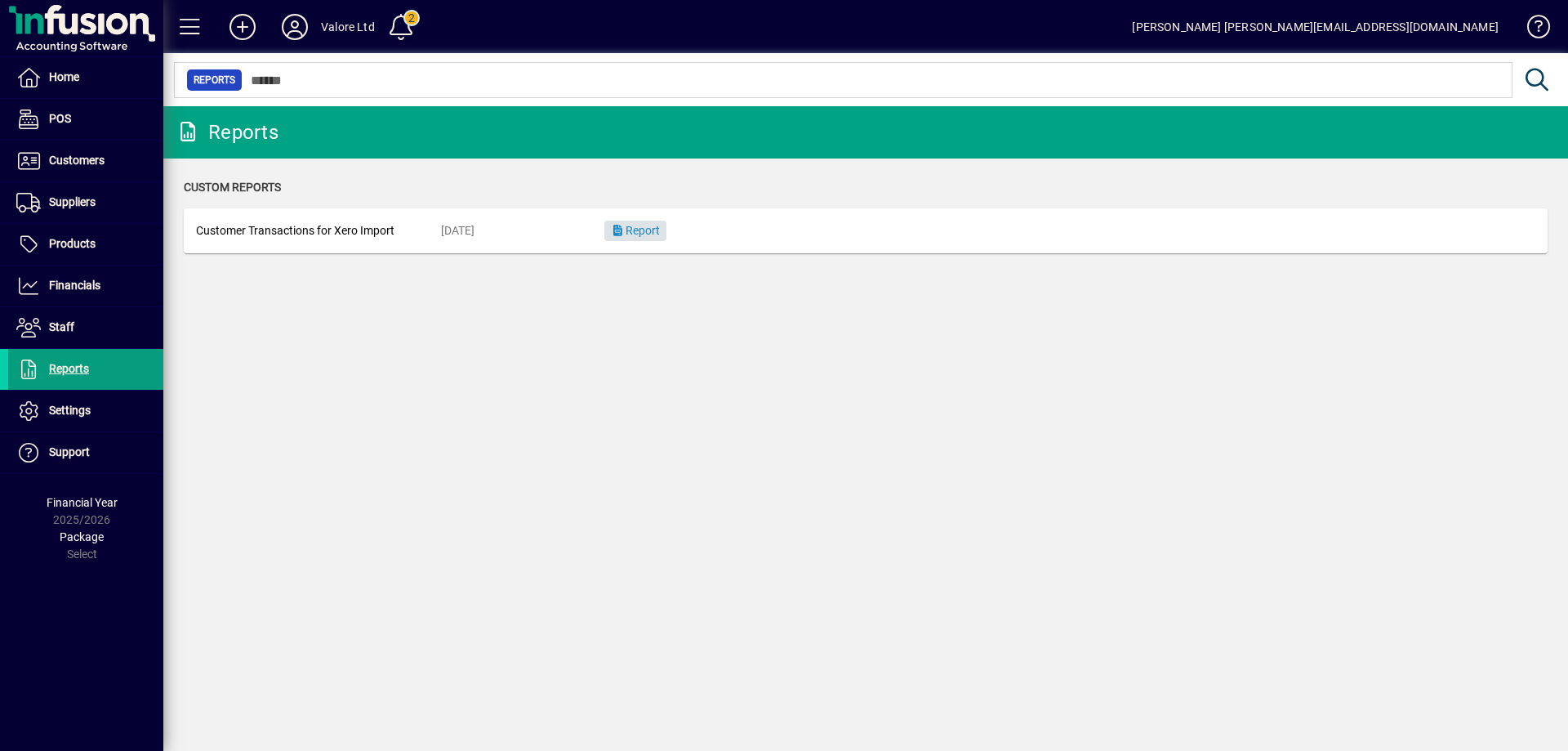
click at [652, 222] on span "button" at bounding box center [636, 231] width 62 height 39
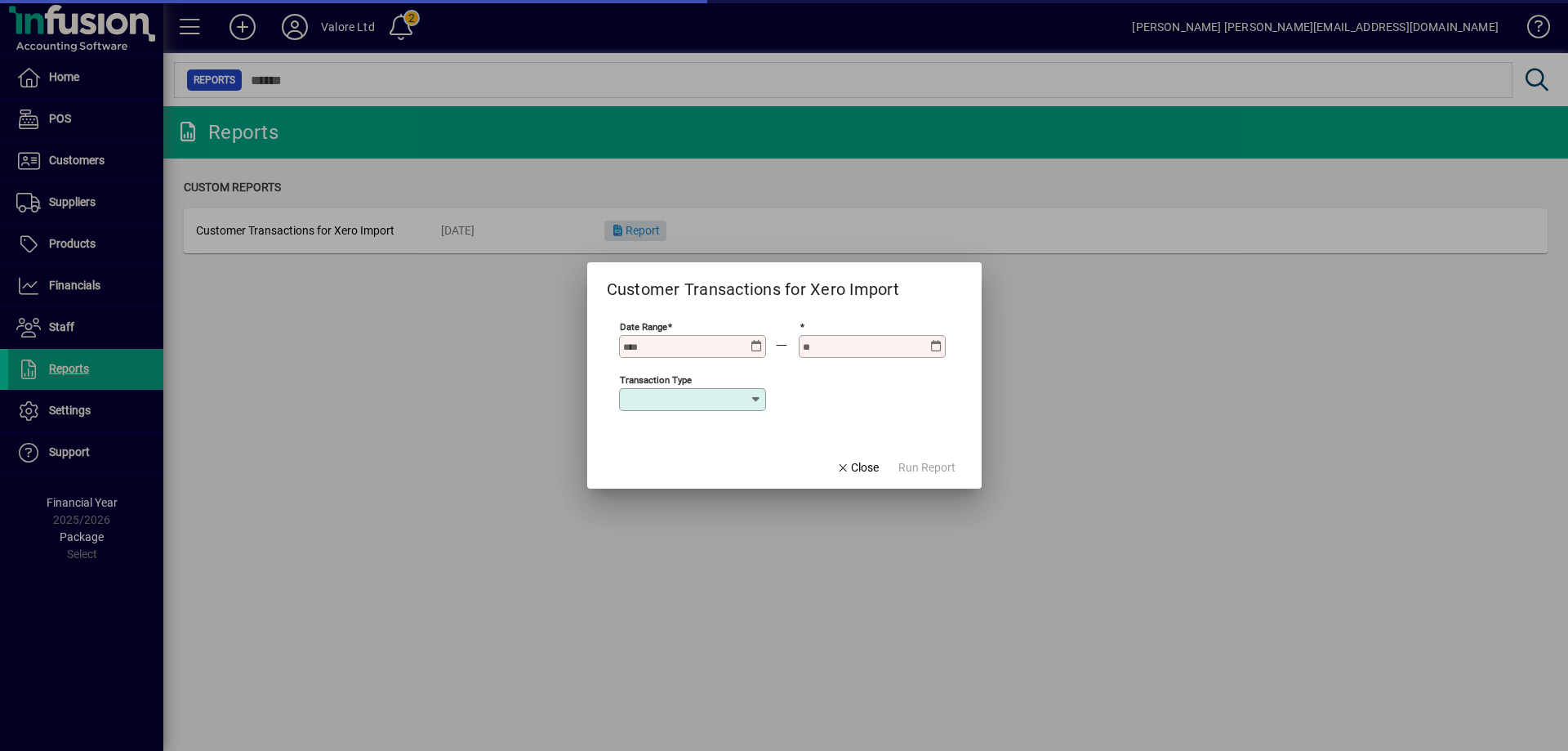
type input "**********"
click at [755, 340] on icon at bounding box center [757, 340] width 12 height 0
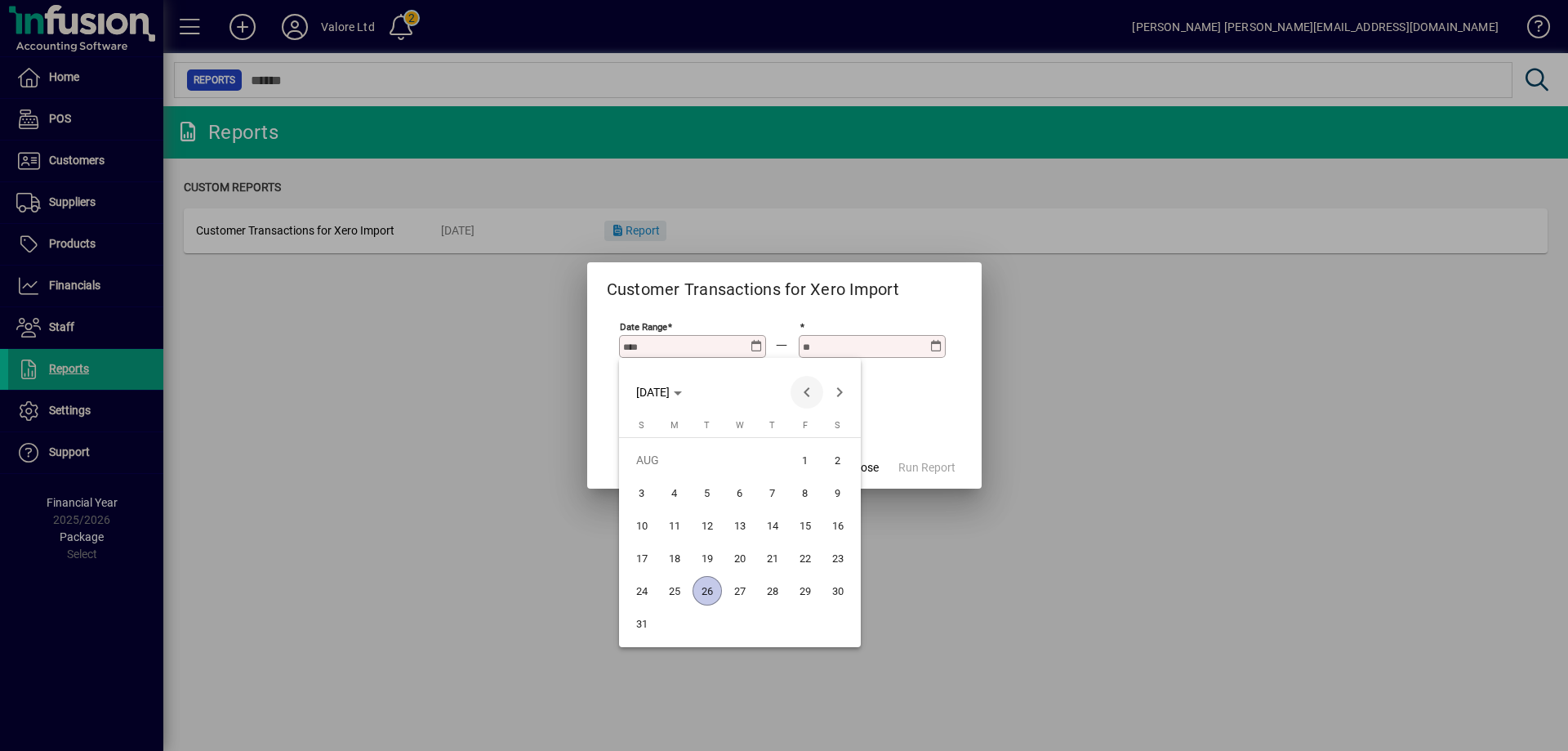
click at [805, 392] on span "Previous month" at bounding box center [807, 392] width 33 height 33
click at [805, 394] on span "Previous month" at bounding box center [807, 392] width 33 height 33
click at [638, 488] on span "1" at bounding box center [641, 492] width 29 height 29
type input "**********"
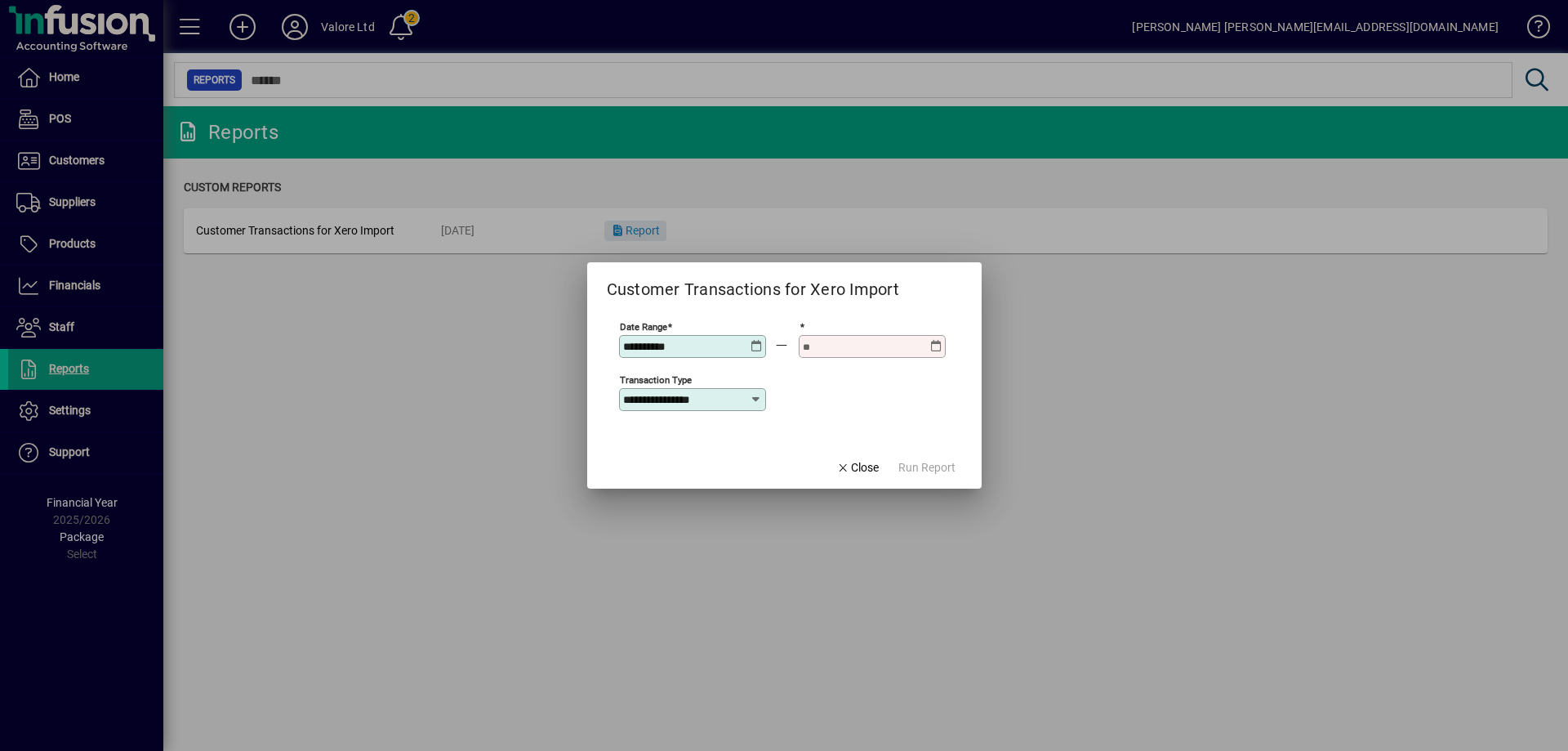
click at [936, 340] on icon at bounding box center [936, 340] width 12 height 0
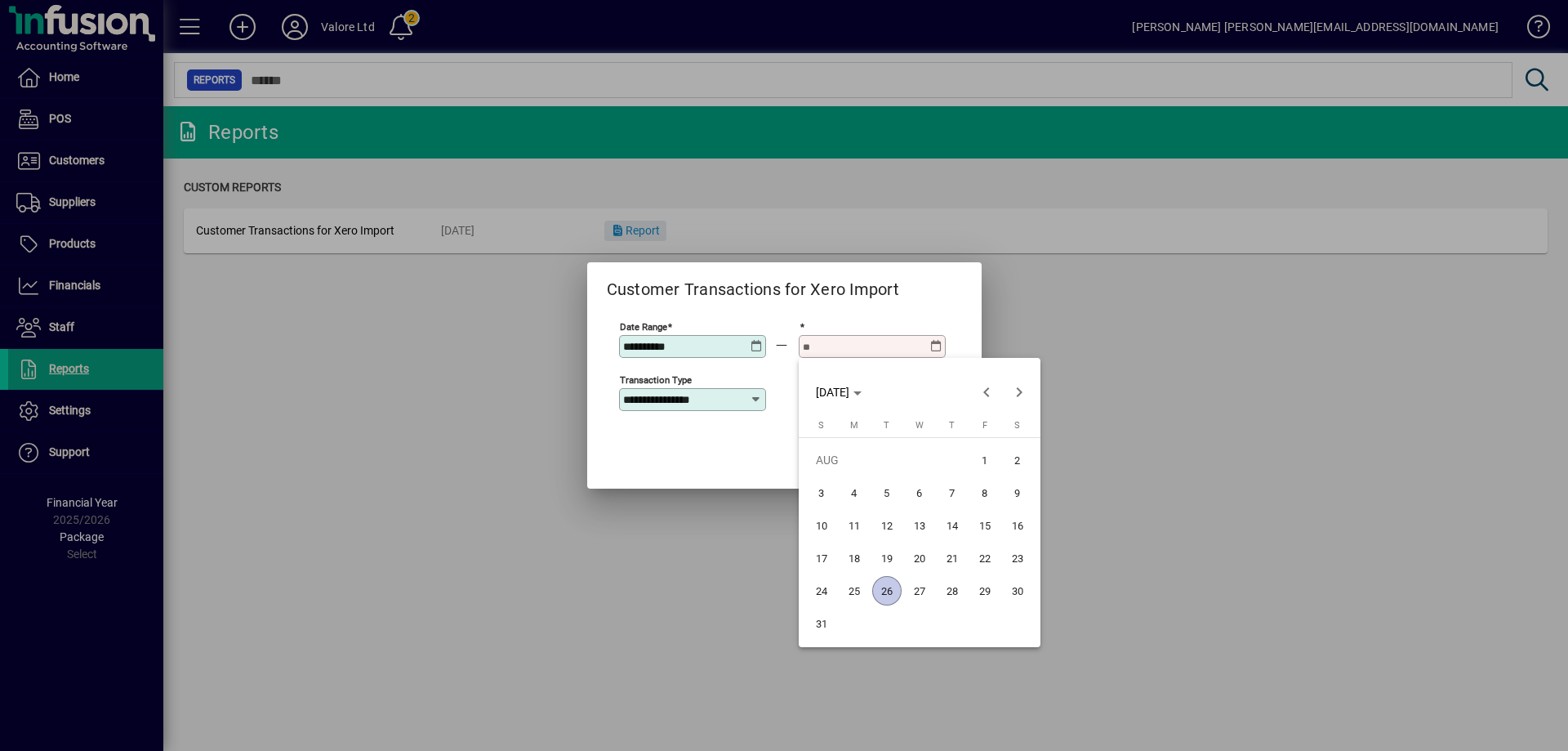
click at [885, 589] on span "26" at bounding box center [886, 590] width 29 height 29
type input "**********"
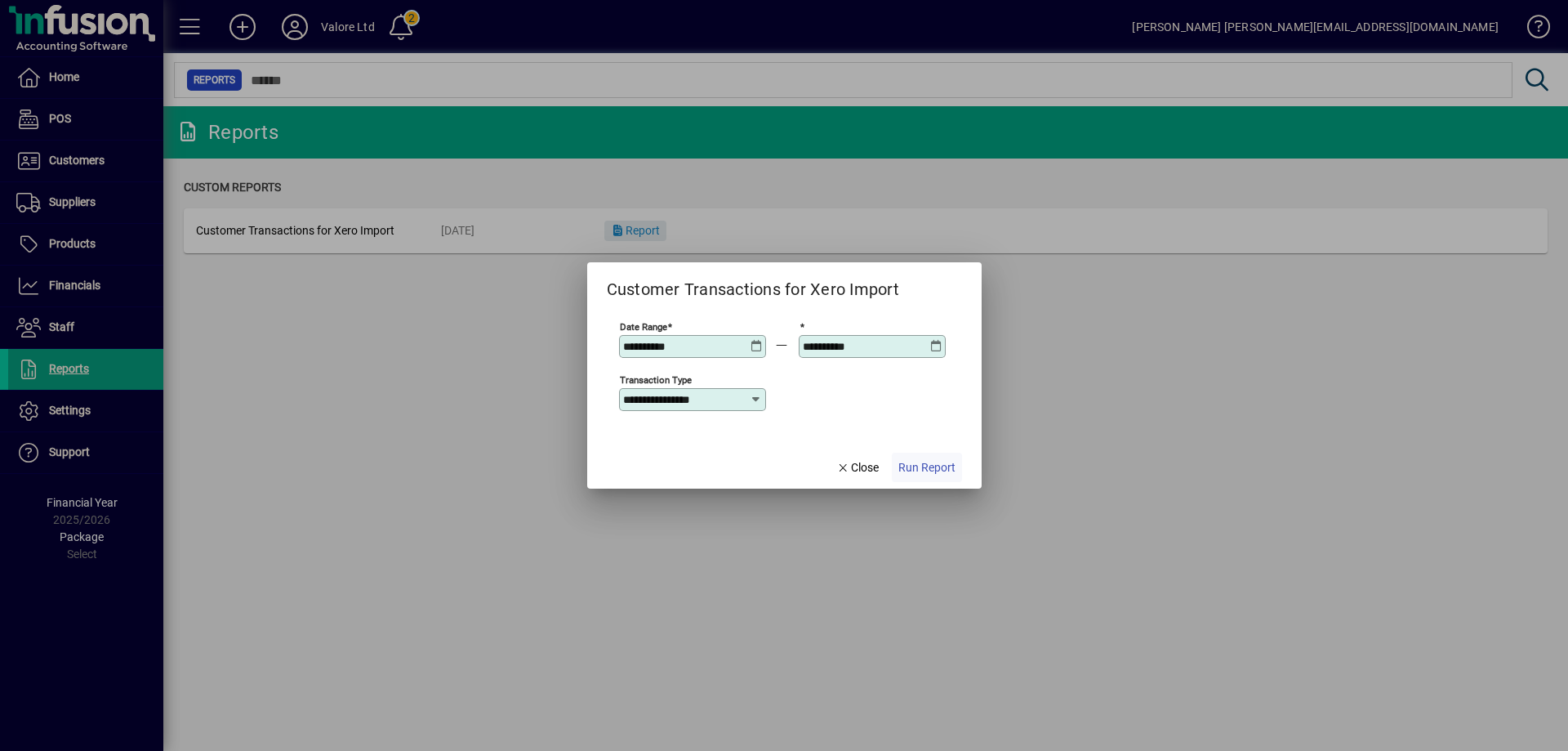
click at [931, 467] on span "Run Report" at bounding box center [927, 467] width 57 height 17
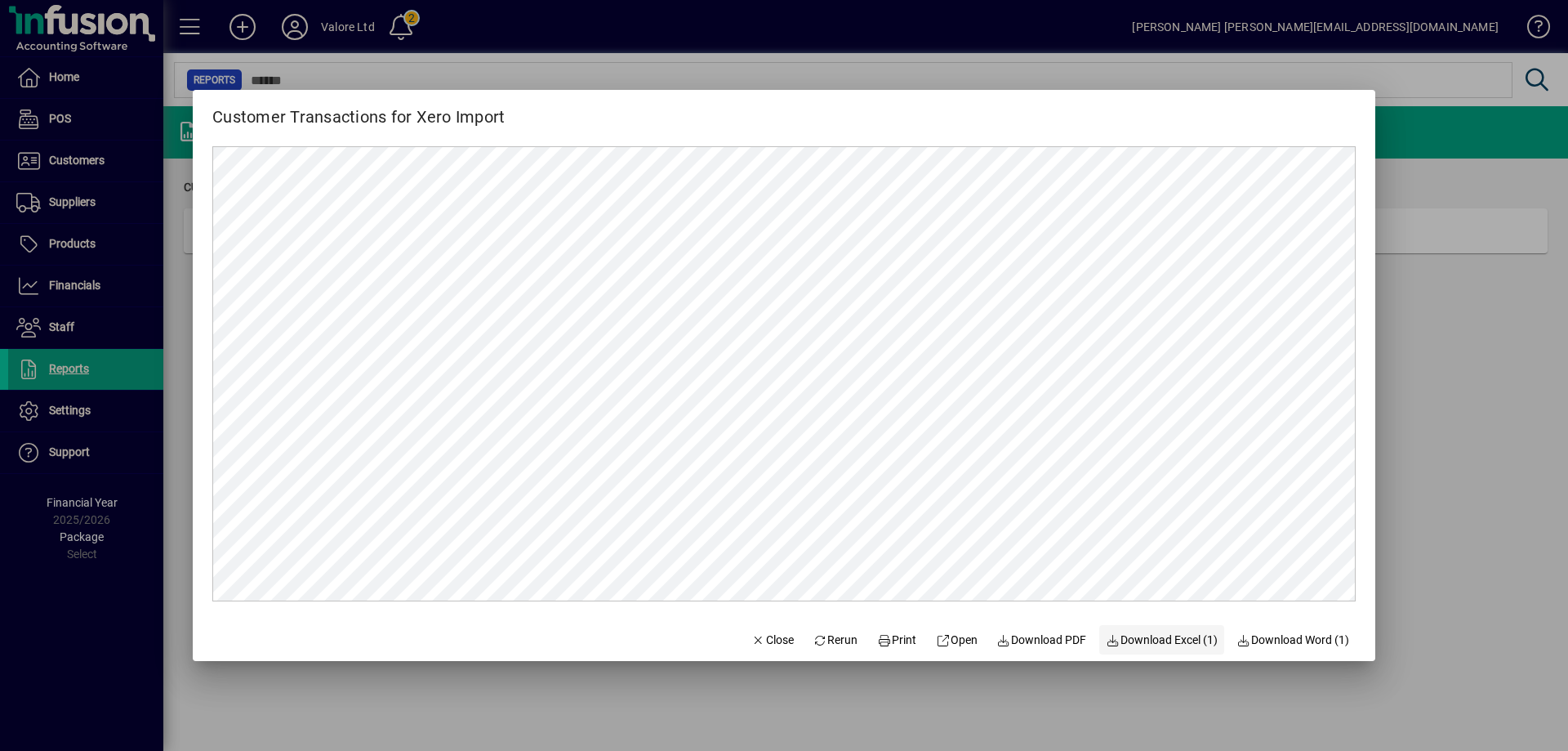
click at [1117, 637] on span "Download Excel (1)" at bounding box center [1161, 640] width 112 height 17
click at [1464, 308] on div at bounding box center [784, 376] width 1568 height 751
